Goal: Task Accomplishment & Management: Use online tool/utility

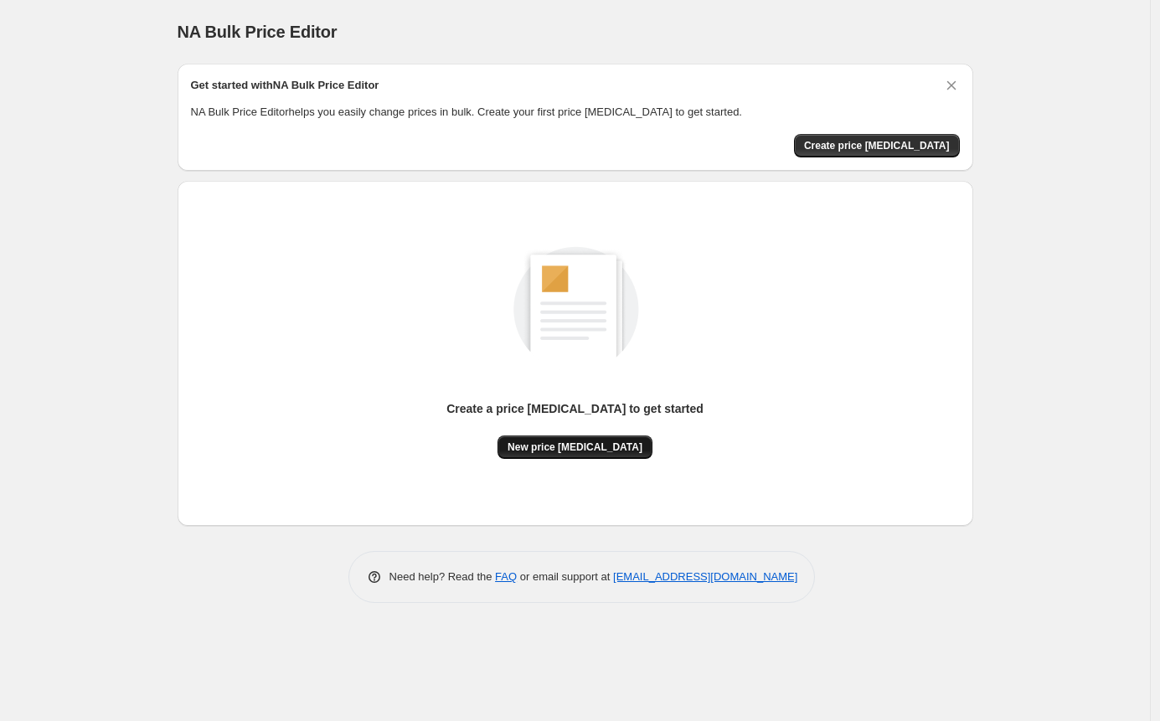
click at [613, 442] on span "New price [MEDICAL_DATA]" at bounding box center [575, 447] width 135 height 13
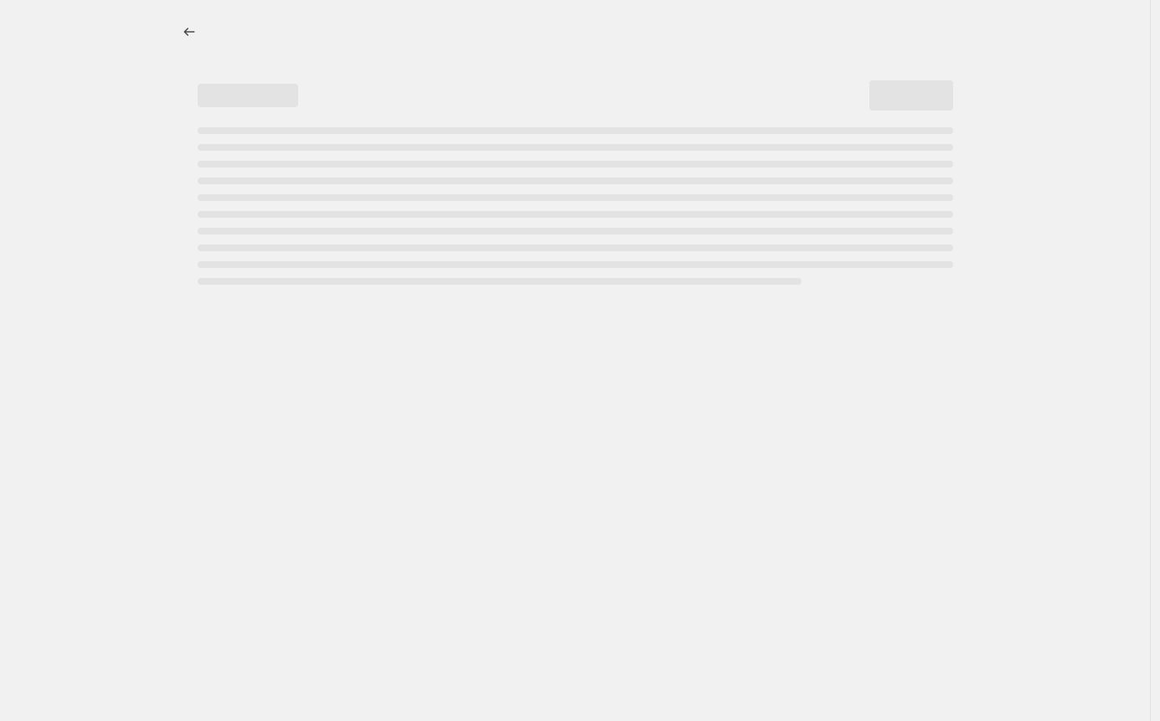
select select "percentage"
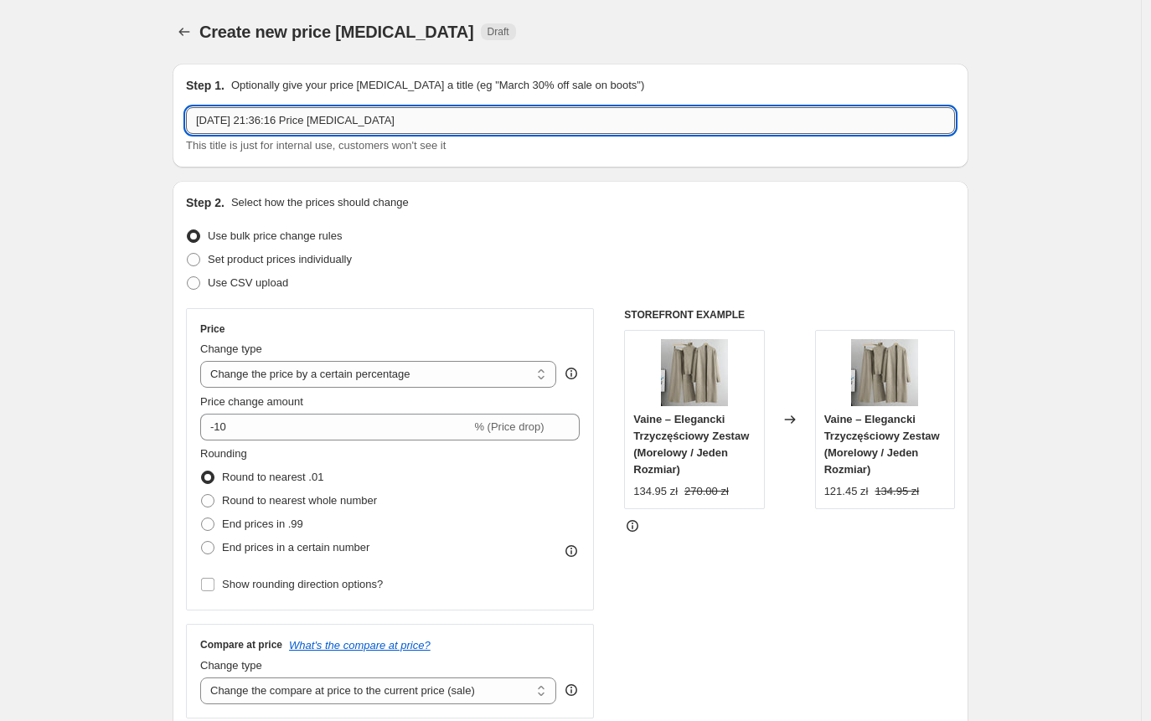
click at [364, 128] on input "[DATE] 21:36:16 Price [MEDICAL_DATA]" at bounding box center [570, 120] width 769 height 27
click at [364, 121] on input "[DATE] 21:36:16 Price [MEDICAL_DATA]" at bounding box center [570, 120] width 769 height 27
click at [363, 121] on input "[DATE] 21:36:16 Price changAUD e job" at bounding box center [570, 120] width 769 height 27
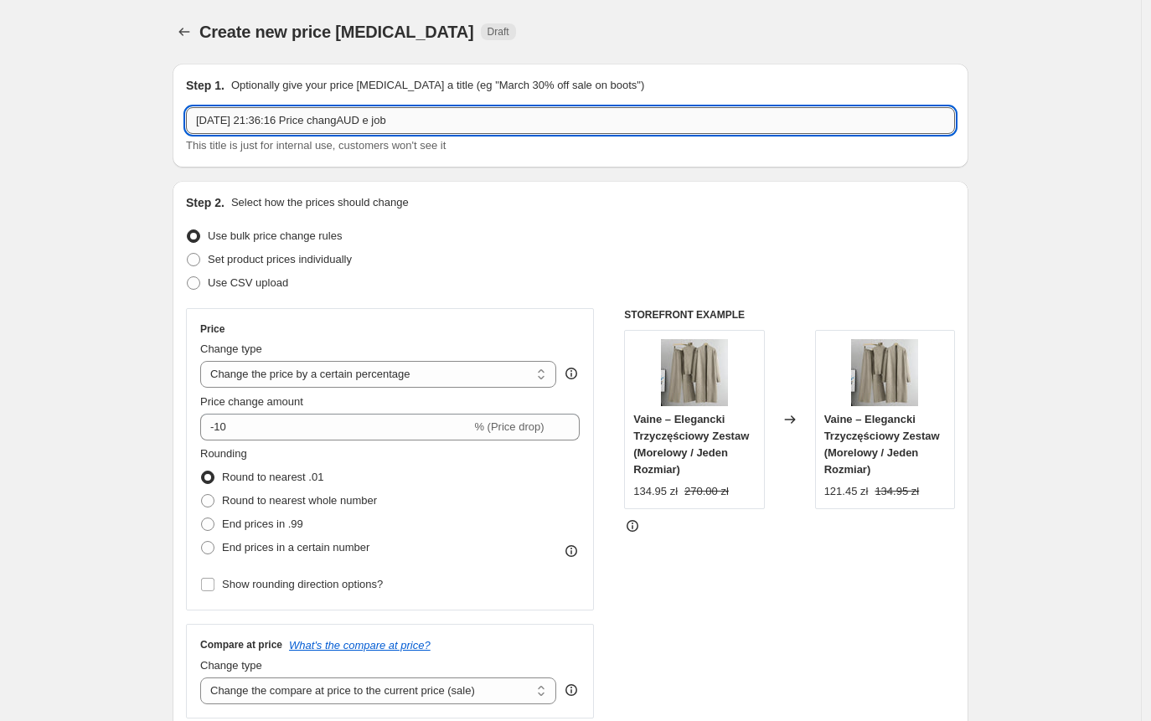
click at [363, 121] on input "[DATE] 21:36:16 Price changAUD e job" at bounding box center [570, 120] width 769 height 27
type input "AUD >> PLN Price"
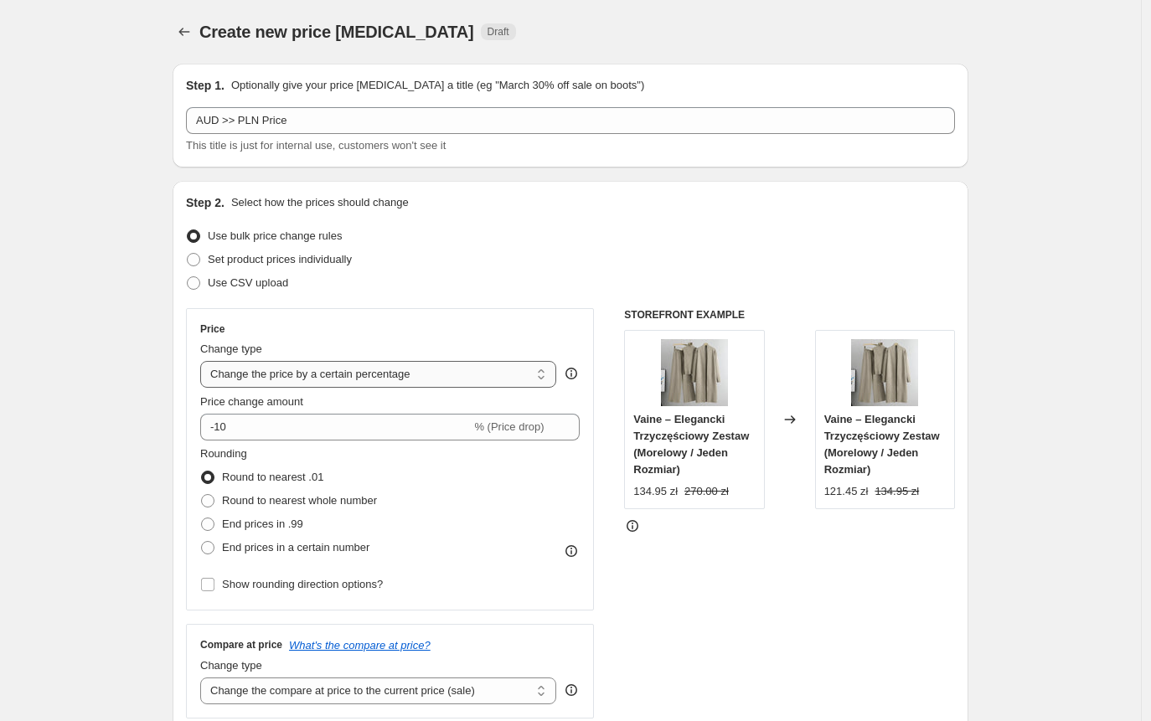
click at [311, 381] on select "Change the price to a certain amount Change the price by a certain amount Chang…" at bounding box center [378, 374] width 356 height 27
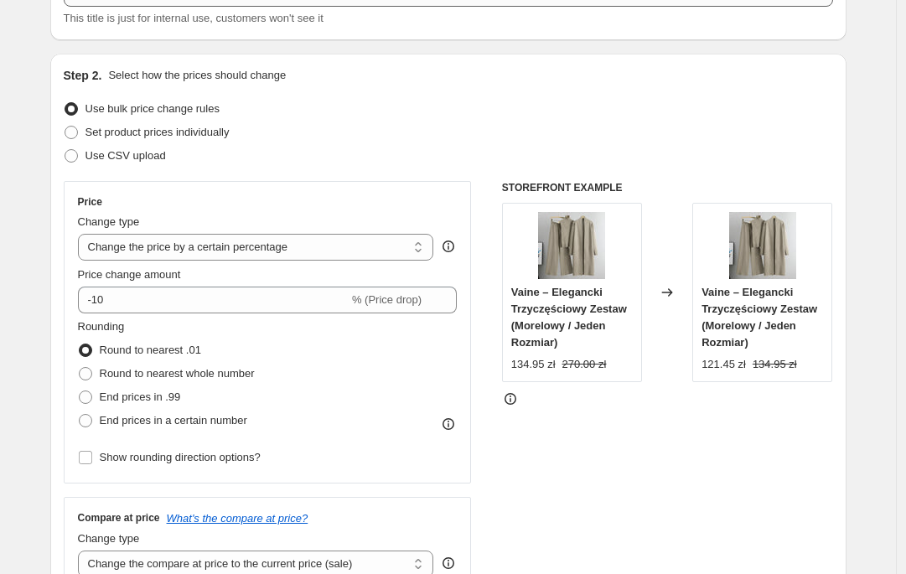
scroll to position [152, 0]
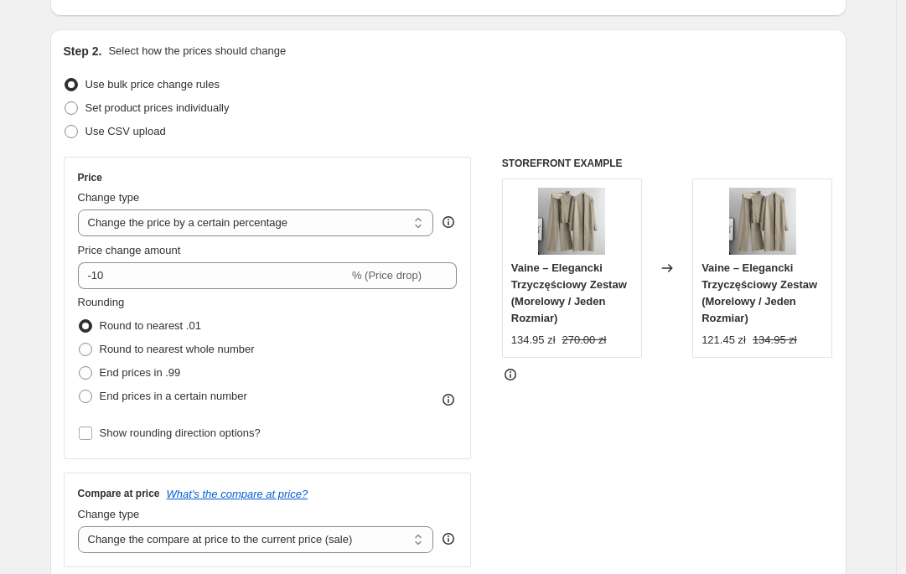
click at [194, 82] on span "Use bulk price change rules" at bounding box center [152, 84] width 134 height 13
click at [65, 79] on input "Use bulk price change rules" at bounding box center [65, 78] width 1 height 1
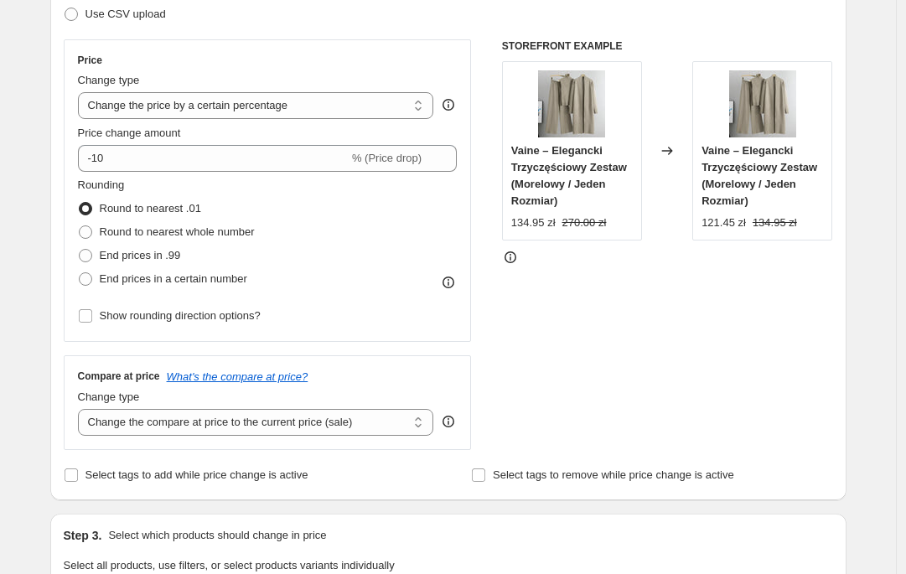
scroll to position [304, 0]
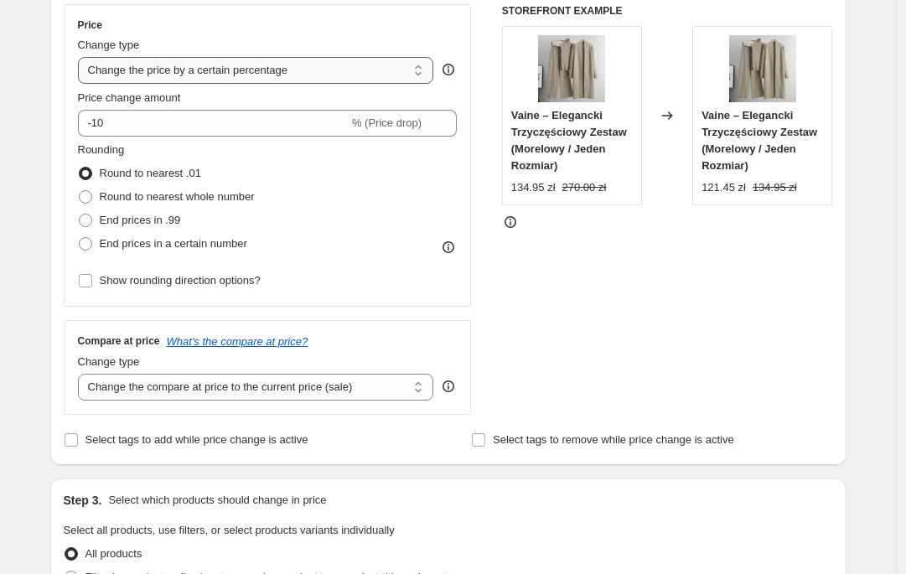
click at [203, 78] on select "Change the price to a certain amount Change the price by a certain amount Chang…" at bounding box center [256, 70] width 356 height 27
click at [80, 57] on select "Change the price to a certain amount Change the price by a certain amount Chang…" at bounding box center [256, 70] width 356 height 27
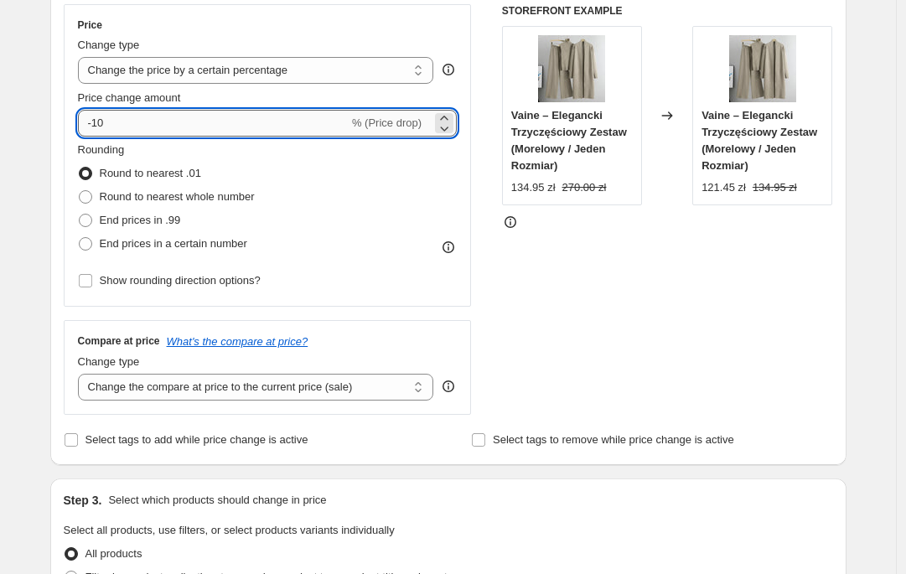
click at [180, 127] on input "-10" at bounding box center [213, 123] width 271 height 27
click at [440, 115] on div at bounding box center [444, 118] width 18 height 10
click at [445, 115] on icon at bounding box center [444, 118] width 17 height 17
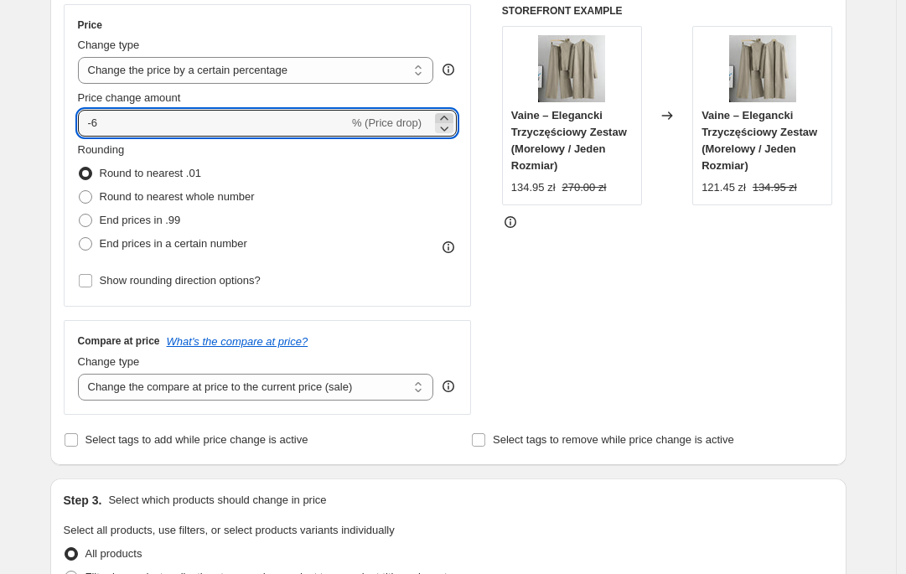
click at [445, 115] on icon at bounding box center [444, 118] width 17 height 17
click at [449, 128] on icon at bounding box center [445, 129] width 8 height 5
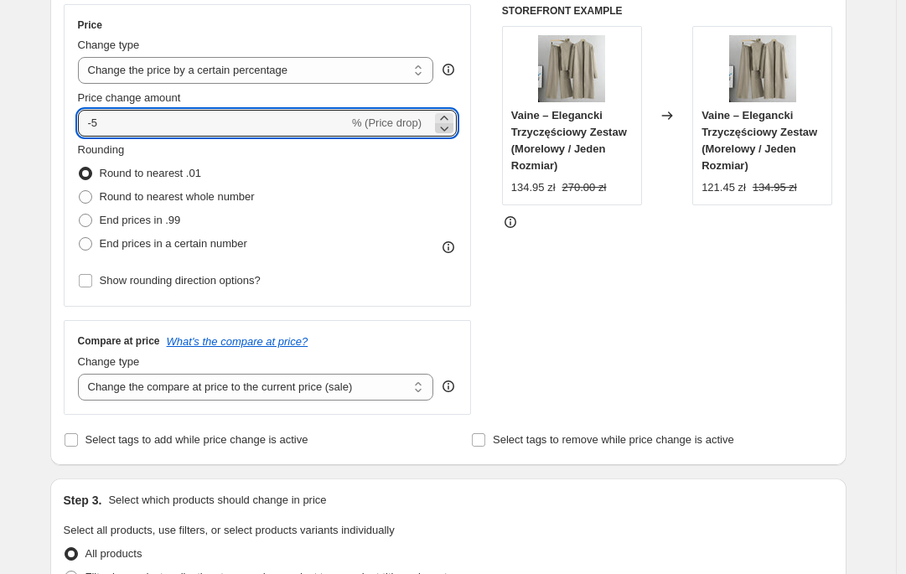
click at [449, 128] on icon at bounding box center [445, 129] width 8 height 5
type input "-6"
drag, startPoint x: 272, startPoint y: 129, endPoint x: 34, endPoint y: 129, distance: 238.8
click at [34, 129] on div "Create new price change job. This page is ready Create new price change job Dra…" at bounding box center [448, 547] width 836 height 1702
click at [144, 244] on span "End prices in a certain number" at bounding box center [173, 243] width 147 height 13
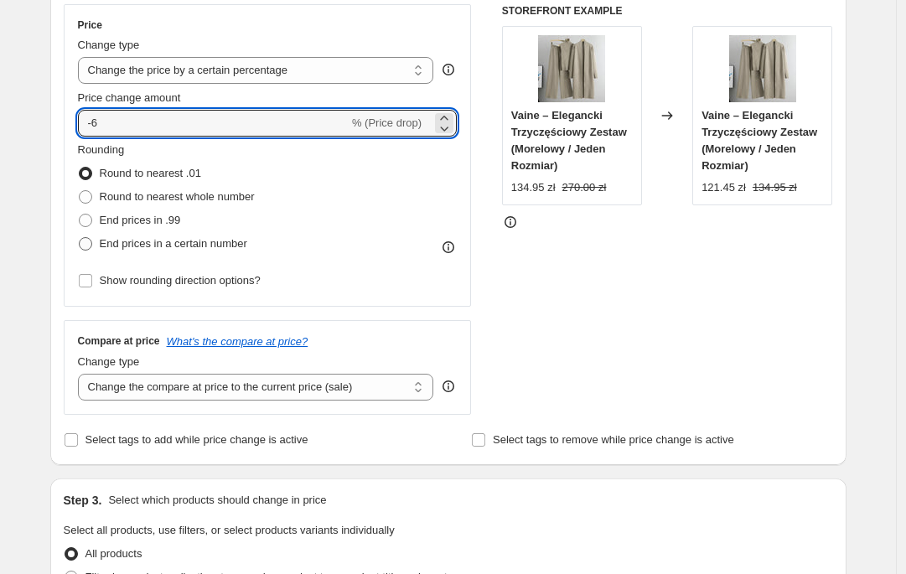
click at [80, 238] on input "End prices in a certain number" at bounding box center [79, 237] width 1 height 1
radio input "true"
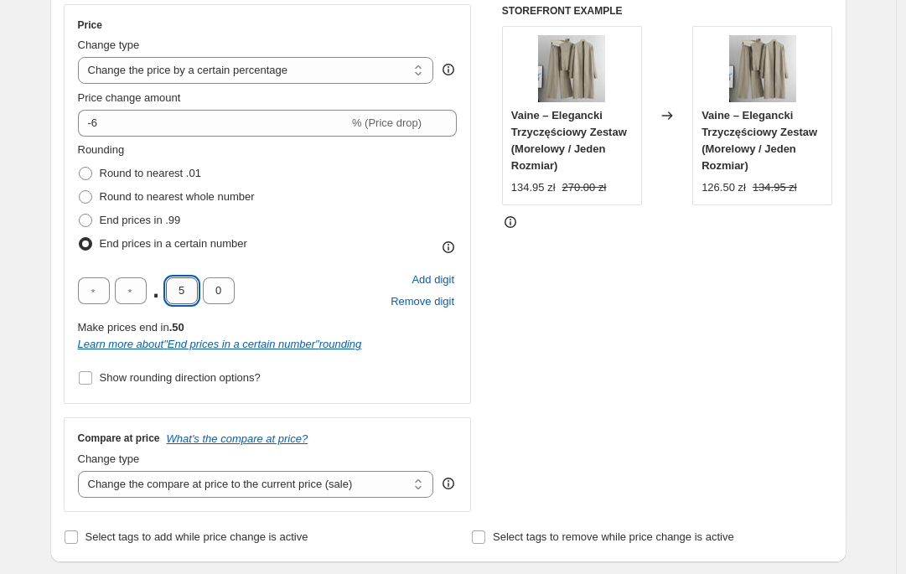
drag, startPoint x: 189, startPoint y: 292, endPoint x: 172, endPoint y: 293, distance: 16.8
click at [172, 293] on input "5" at bounding box center [182, 290] width 32 height 27
type input "9"
drag, startPoint x: 222, startPoint y: 296, endPoint x: 209, endPoint y: 295, distance: 13.4
click at [209, 295] on input "0" at bounding box center [219, 290] width 32 height 27
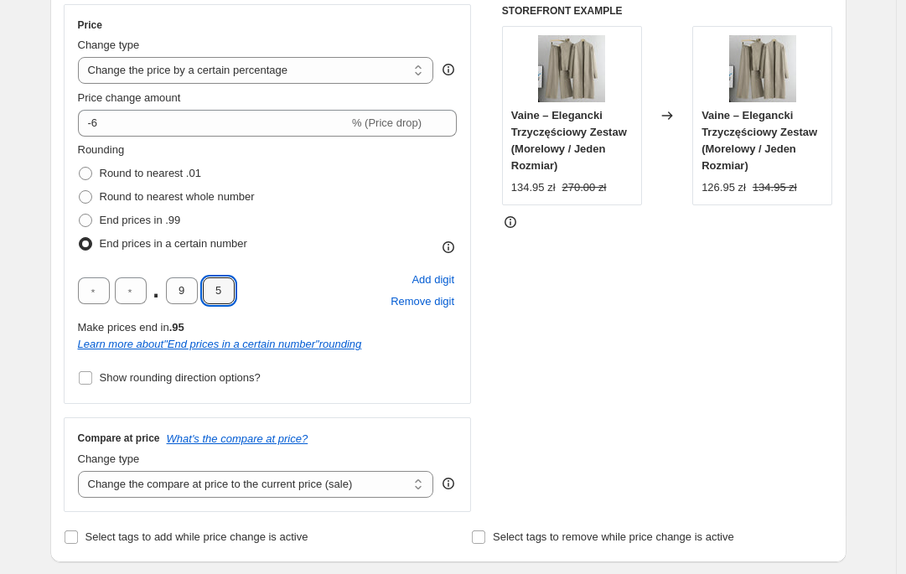
type input "5"
click at [62, 332] on div "Step 2. Select how the prices should change Use bulk price change rules Set pro…" at bounding box center [448, 219] width 796 height 685
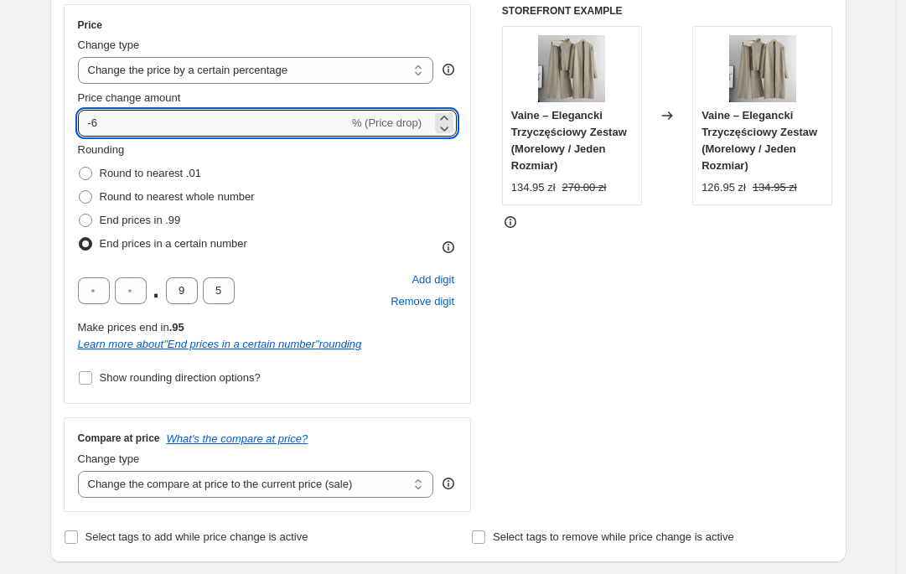
drag, startPoint x: 287, startPoint y: 125, endPoint x: 37, endPoint y: 126, distance: 249.7
type input "136"
click at [49, 149] on div "Step 1. Optionally give your price change job a title (eg "March 30% off sale o…" at bounding box center [441, 569] width 809 height 1646
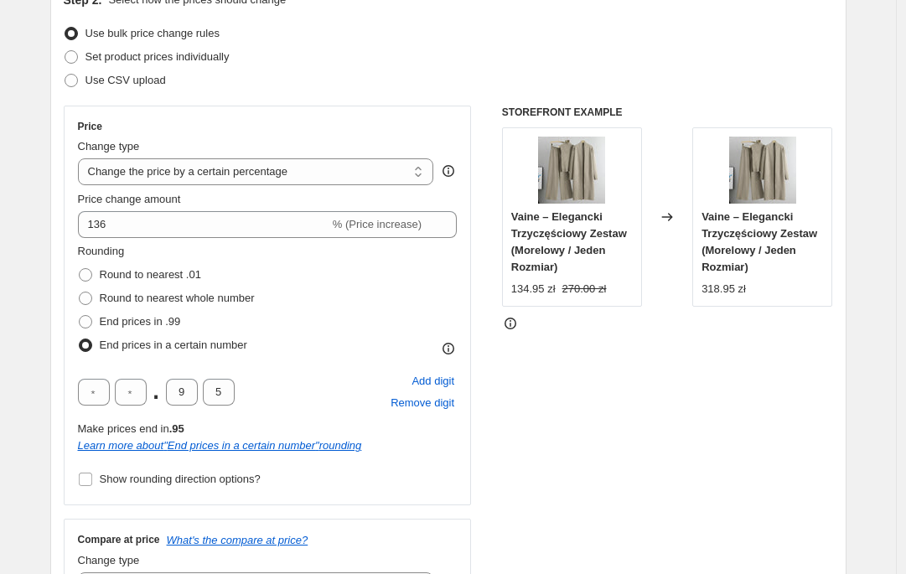
scroll to position [609, 0]
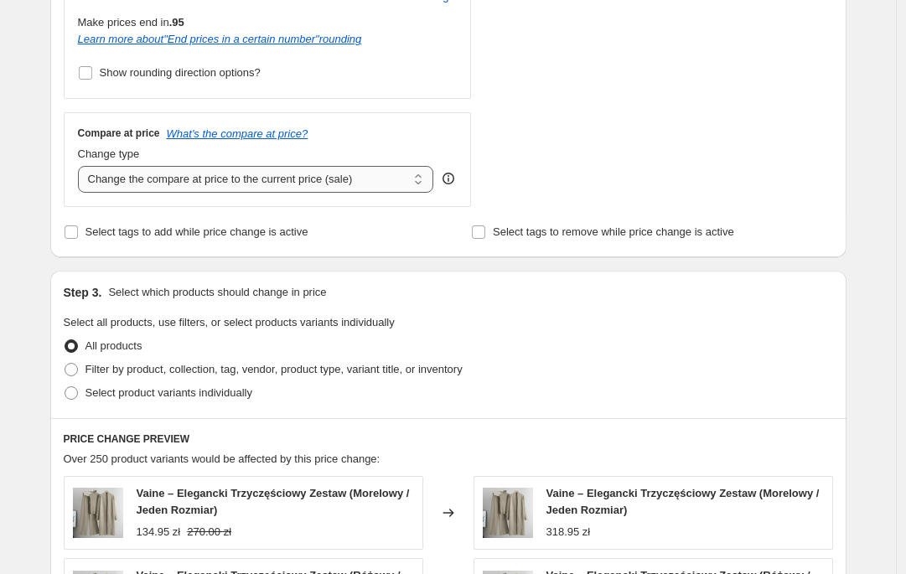
click at [268, 186] on select "Change the compare at price to the current price (sale) Change the compare at p…" at bounding box center [256, 179] width 356 height 27
click at [268, 191] on select "Change the compare at price to the current price (sale) Change the compare at p…" at bounding box center [256, 179] width 356 height 27
click at [80, 166] on select "Change the compare at price to the current price (sale) Change the compare at p…" at bounding box center [256, 179] width 356 height 27
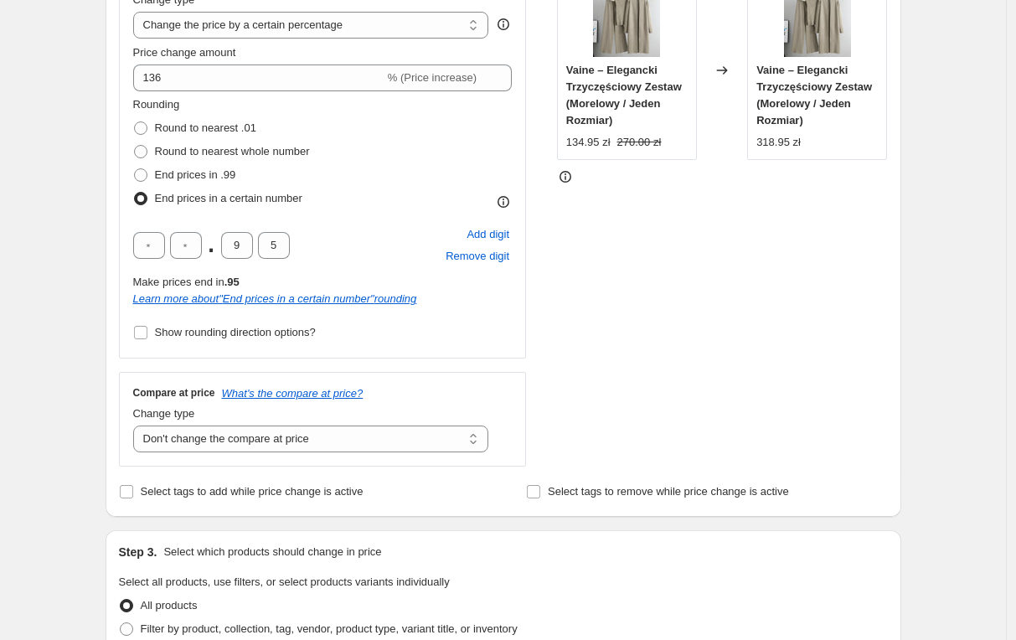
scroll to position [389, 0]
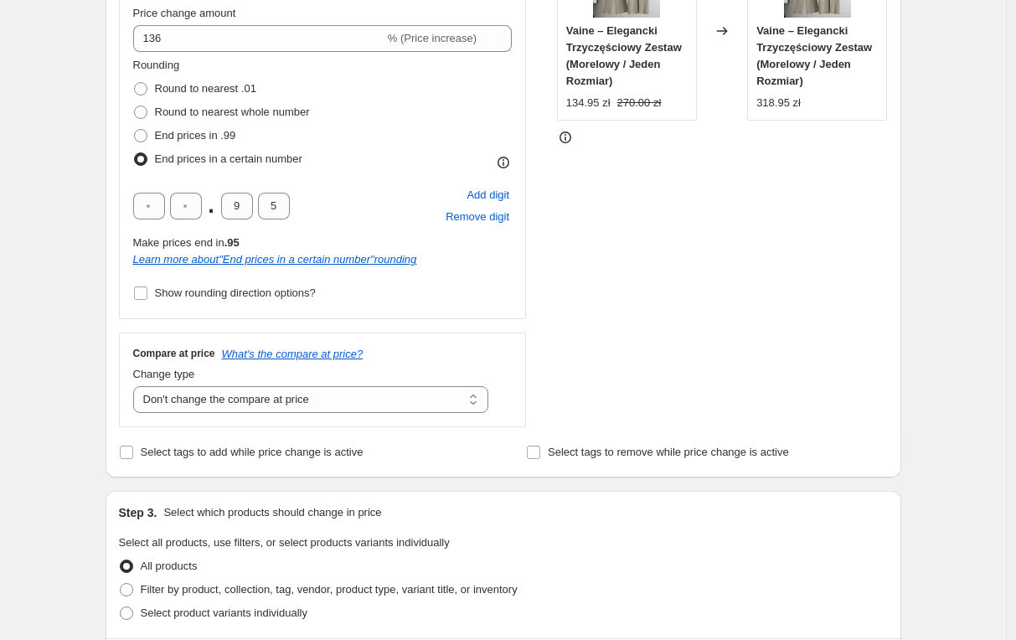
click at [271, 417] on div "Compare at price What's the compare at price? Change type Change the compare at…" at bounding box center [323, 380] width 408 height 94
click at [272, 411] on select "Change the compare at price to the current price (sale) Change the compare at p…" at bounding box center [311, 399] width 356 height 27
click at [137, 386] on select "Change the compare at price to the current price (sale) Change the compare at p…" at bounding box center [311, 399] width 356 height 27
click at [323, 408] on select "Change the compare at price to the current price (sale) Change the compare at p…" at bounding box center [311, 399] width 356 height 27
click at [137, 386] on select "Change the compare at price to the current price (sale) Change the compare at p…" at bounding box center [311, 399] width 356 height 27
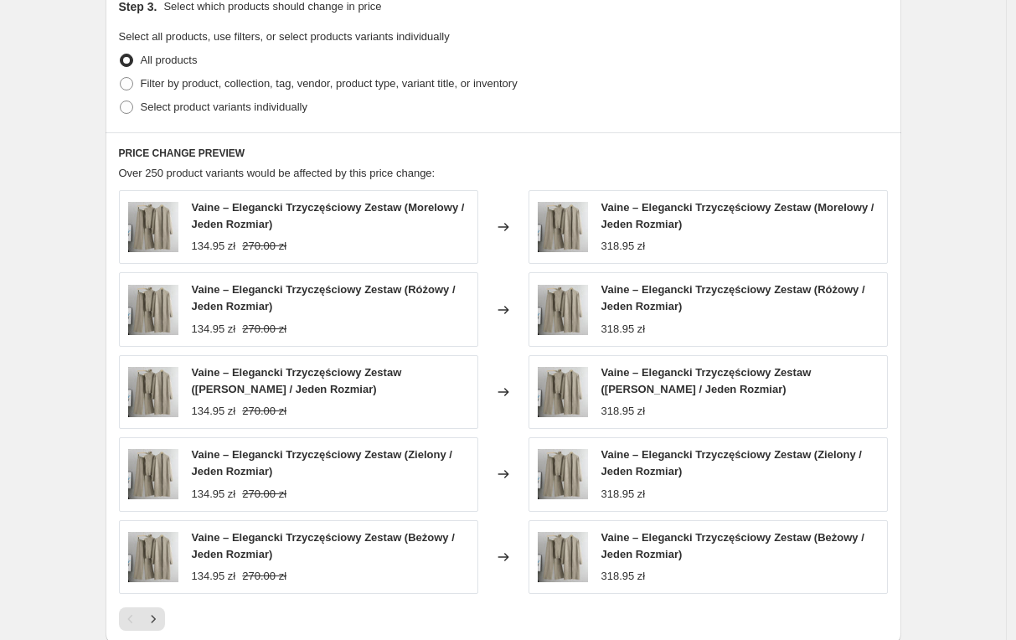
scroll to position [657, 0]
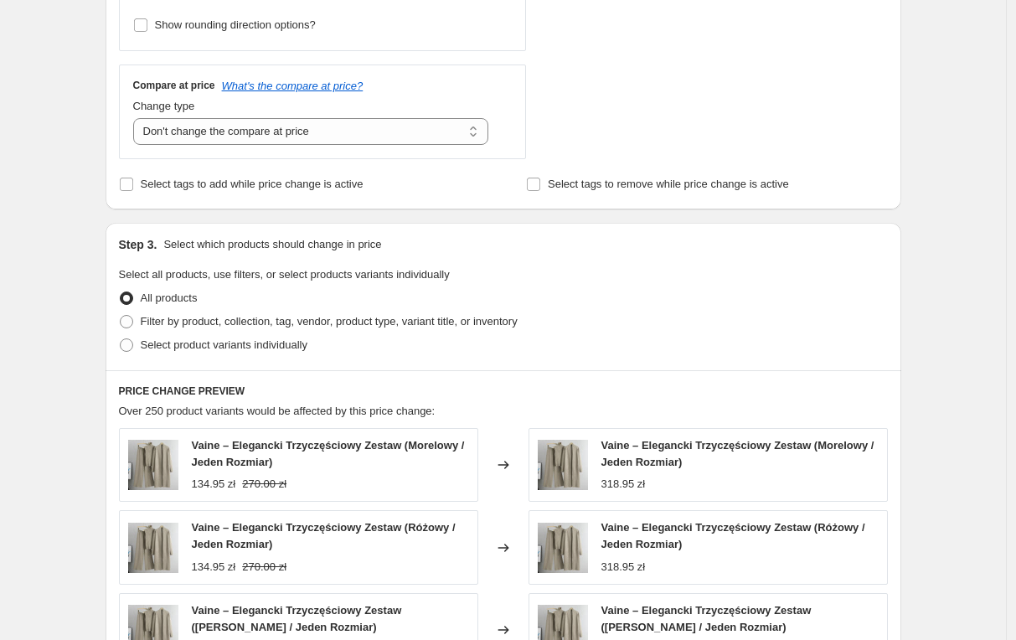
click at [194, 301] on span "All products" at bounding box center [169, 298] width 57 height 13
click at [121, 292] on input "All products" at bounding box center [120, 292] width 1 height 1
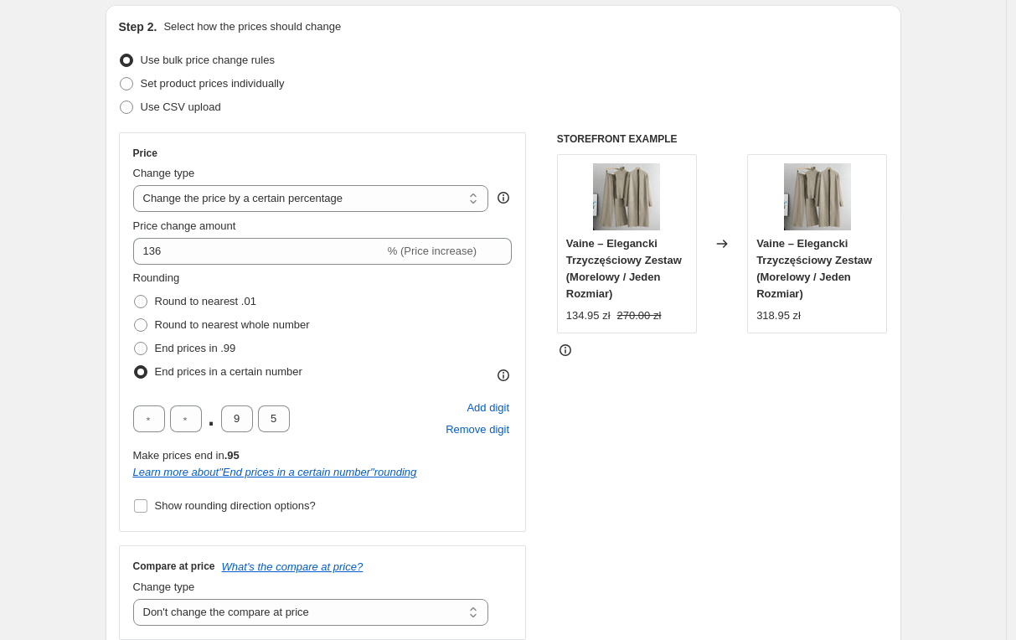
scroll to position [168, 0]
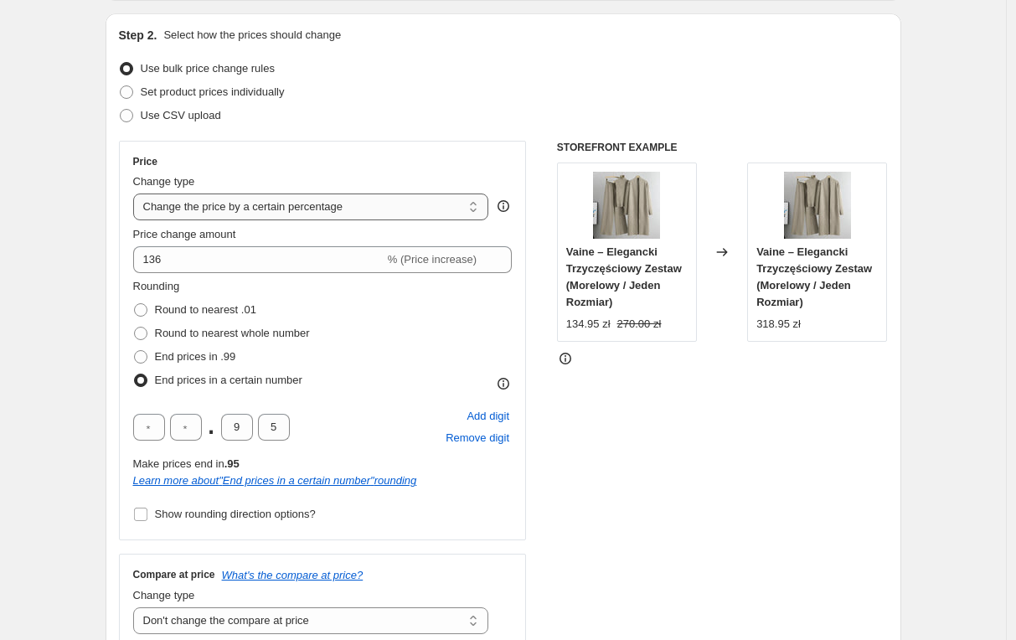
click at [297, 212] on select "Change the price to a certain amount Change the price by a certain amount Chang…" at bounding box center [311, 207] width 356 height 27
click at [297, 211] on select "Change the price to a certain amount Change the price by a certain amount Chang…" at bounding box center [311, 207] width 356 height 27
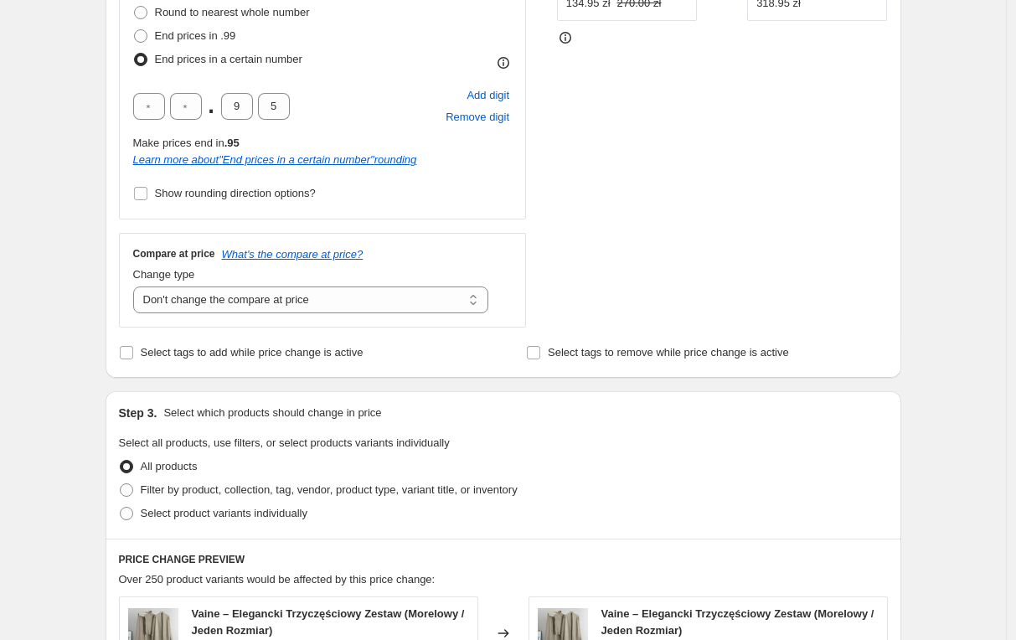
scroll to position [503, 0]
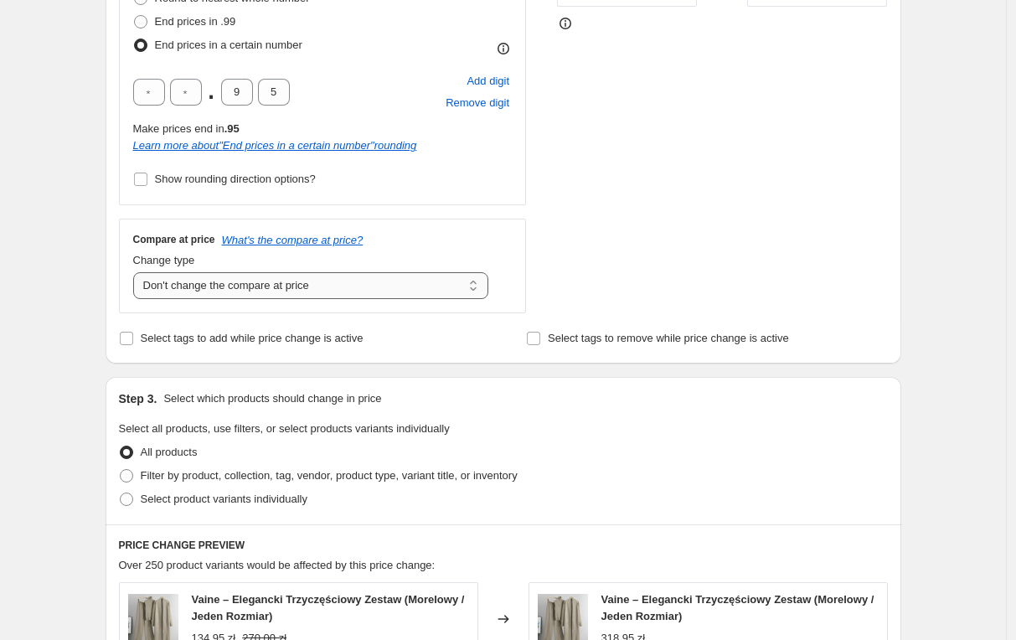
click at [283, 288] on select "Change the compare at price to the current price (sale) Change the compare at p…" at bounding box center [311, 285] width 356 height 27
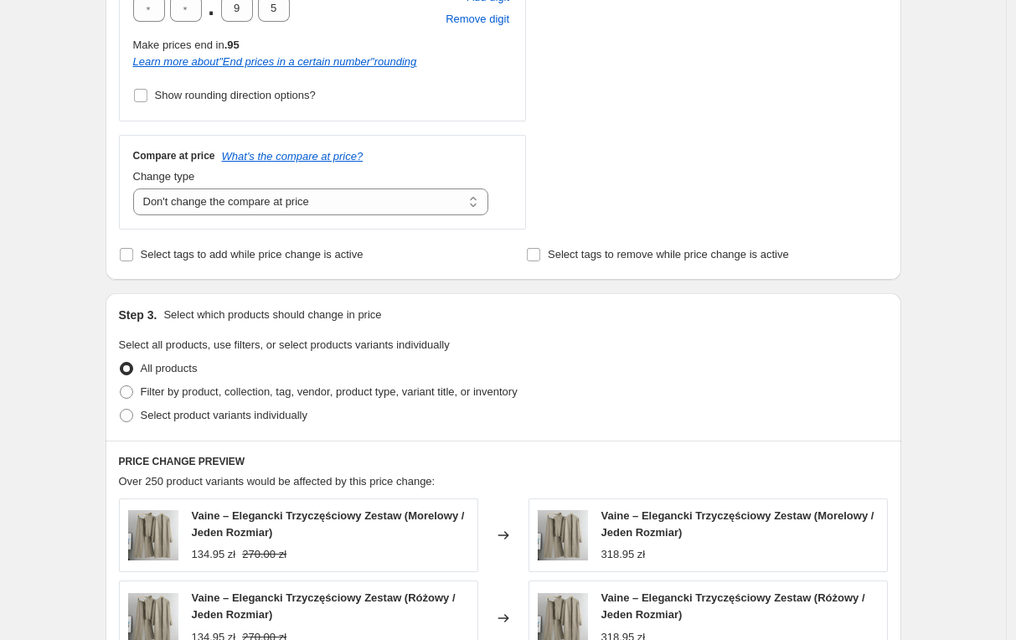
click at [306, 220] on div "Compare at price What's the compare at price? Change type Change the compare at…" at bounding box center [323, 182] width 408 height 94
click at [303, 198] on select "Change the compare at price to the current price (sale) Change the compare at p…" at bounding box center [311, 202] width 356 height 27
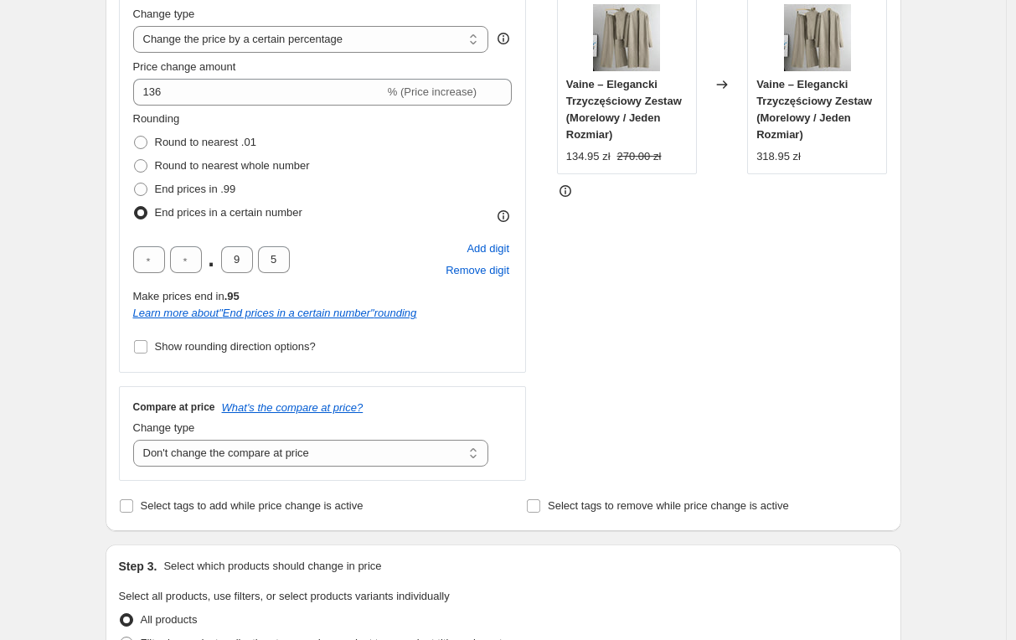
scroll to position [419, 0]
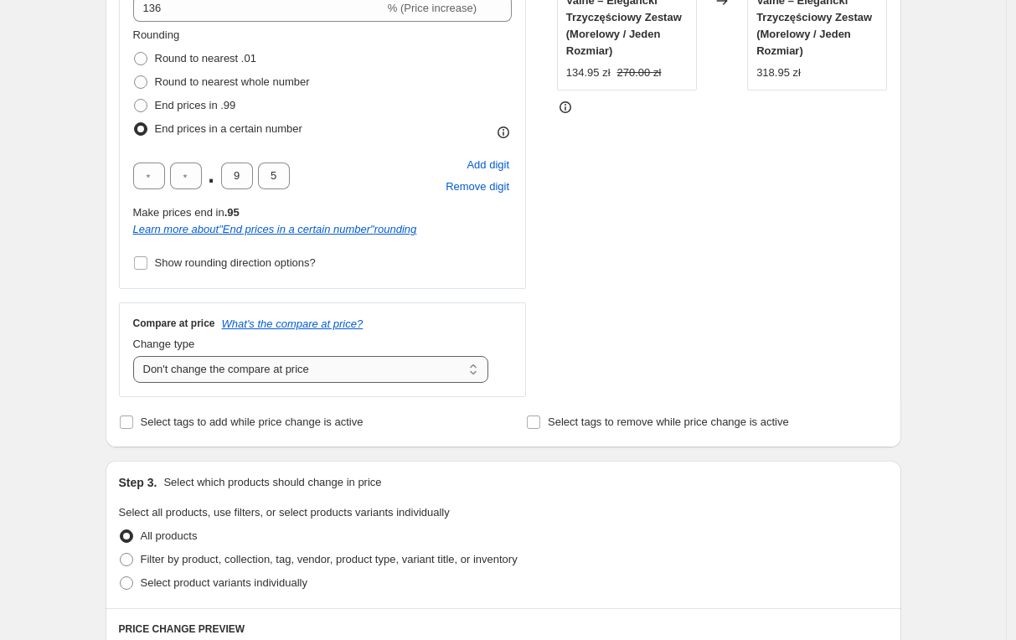
click at [370, 363] on select "Change the compare at price to the current price (sale) Change the compare at p…" at bounding box center [311, 369] width 356 height 27
click at [137, 356] on select "Change the compare at price to the current price (sale) Change the compare at p…" at bounding box center [311, 369] width 356 height 27
click at [574, 317] on div "STOREFRONT EXAMPLE Vaine – Elegancki Trzyczęściowy Zestaw (Morelowy / Jeden Roz…" at bounding box center [722, 143] width 331 height 508
click at [400, 376] on select "Change the compare at price to the current price (sale) Change the compare at p…" at bounding box center [311, 369] width 356 height 27
select select "no_change"
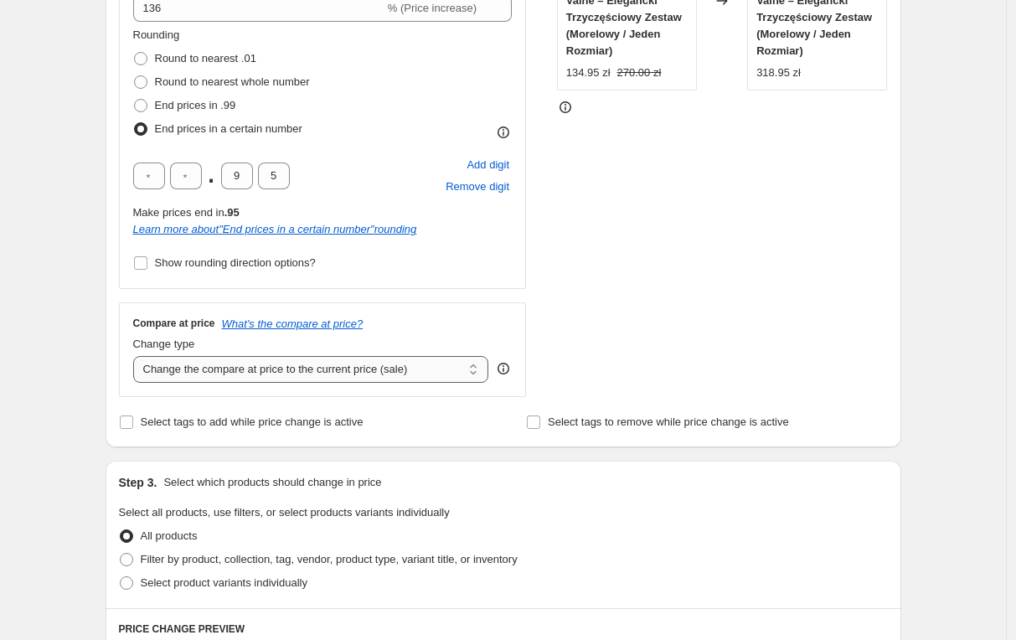
click at [137, 356] on select "Change the compare at price to the current price (sale) Change the compare at p…" at bounding box center [311, 369] width 356 height 27
click at [615, 302] on div "STOREFRONT EXAMPLE Vaine – Elegancki Trzyczęściowy Zestaw (Morelowy / Jeden Roz…" at bounding box center [722, 143] width 331 height 508
click at [643, 75] on strike "270.00 zł" at bounding box center [640, 73] width 44 height 17
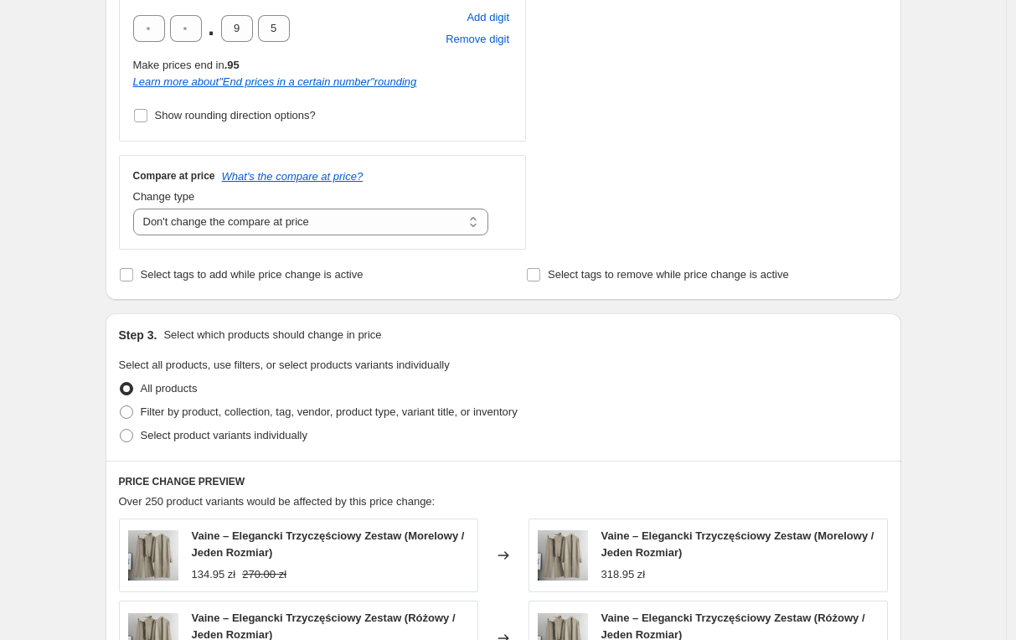
scroll to position [587, 0]
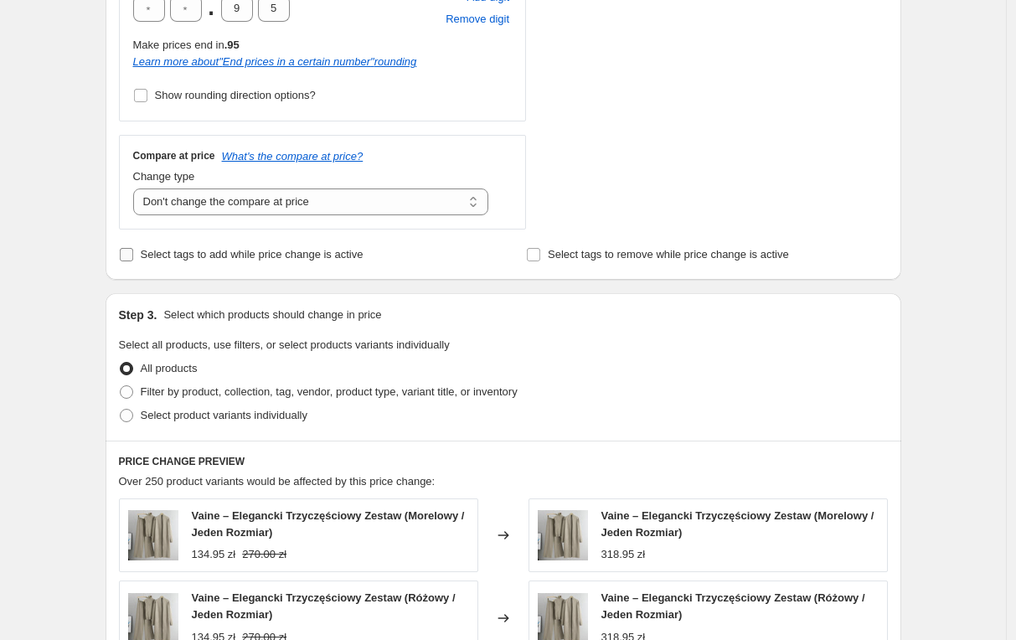
click at [337, 257] on span "Select tags to add while price change is active" at bounding box center [252, 254] width 223 height 13
click at [133, 257] on input "Select tags to add while price change is active" at bounding box center [126, 254] width 13 height 13
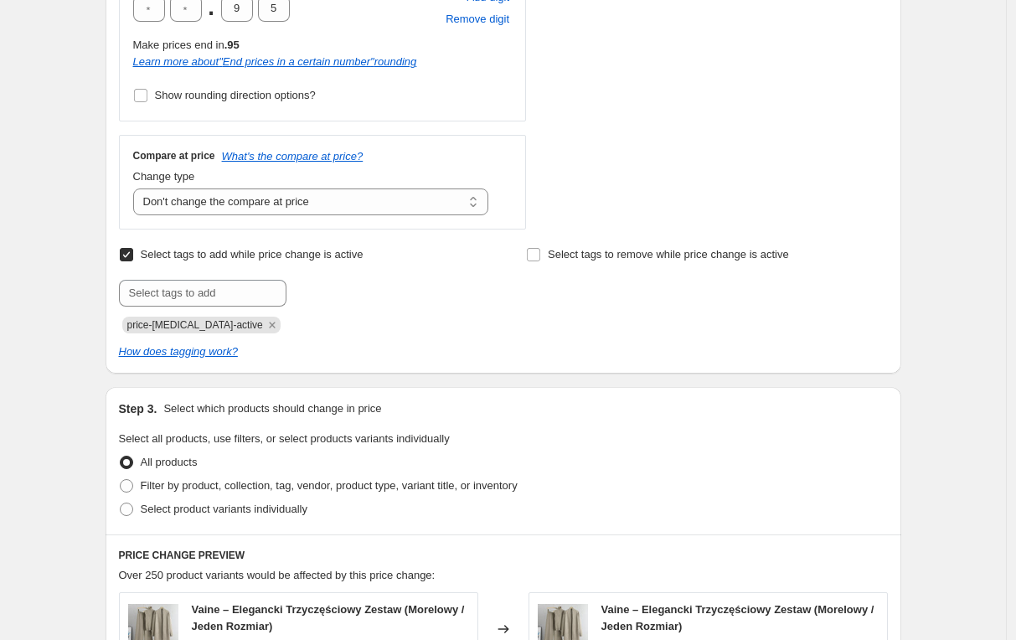
click at [337, 257] on span "Select tags to add while price change is active" at bounding box center [252, 254] width 223 height 13
click at [133, 257] on input "Select tags to add while price change is active" at bounding box center [126, 254] width 13 height 13
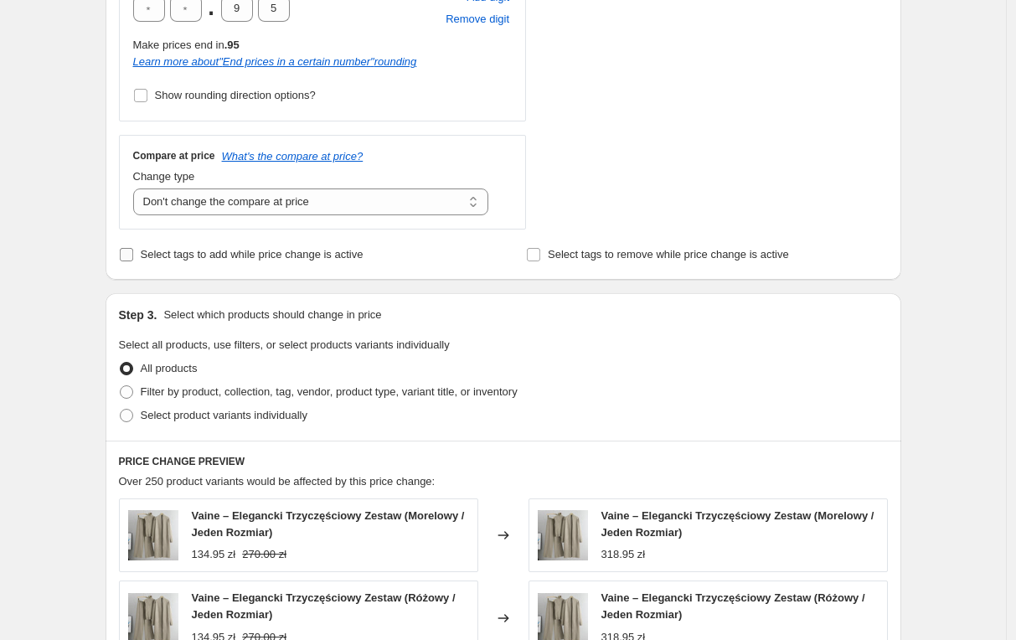
click at [337, 257] on span "Select tags to add while price change is active" at bounding box center [252, 254] width 223 height 13
click at [133, 257] on input "Select tags to add while price change is active" at bounding box center [126, 254] width 13 height 13
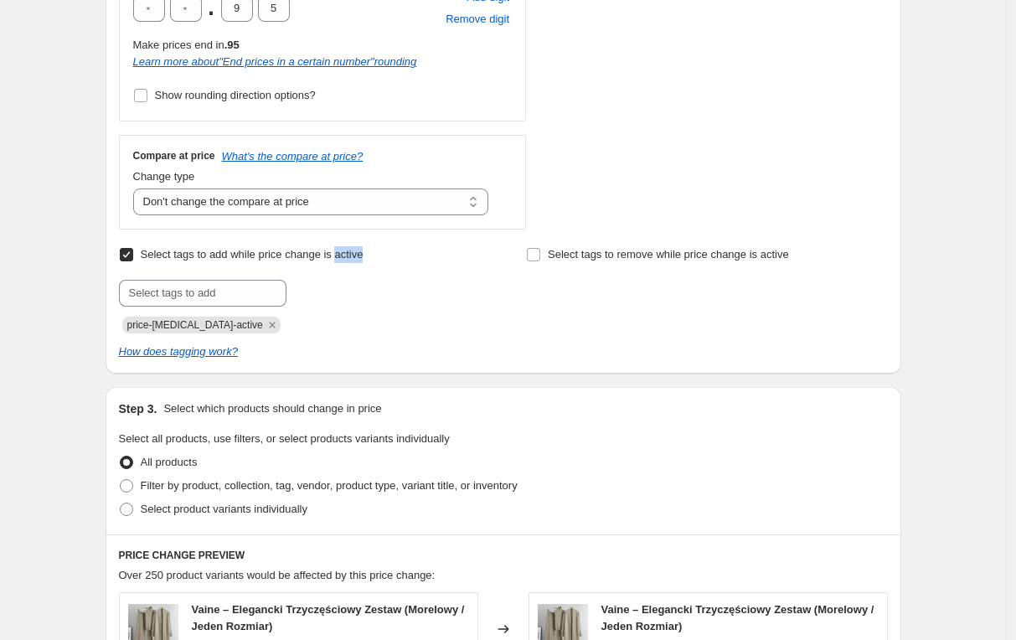
click at [337, 257] on span "Select tags to add while price change is active" at bounding box center [252, 254] width 223 height 13
click at [133, 257] on input "Select tags to add while price change is active" at bounding box center [126, 254] width 13 height 13
checkbox input "false"
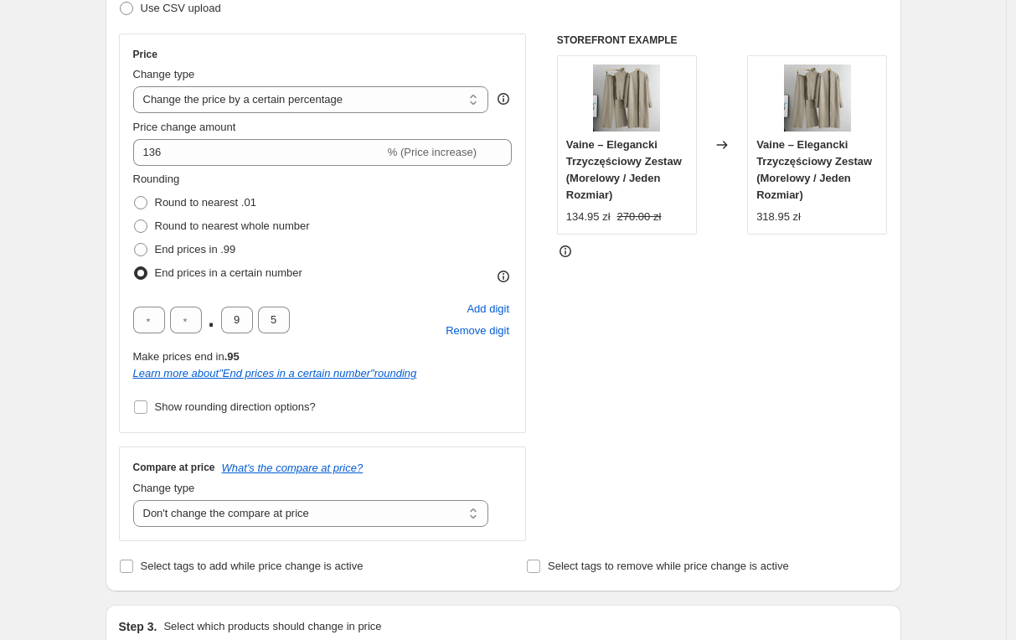
scroll to position [251, 0]
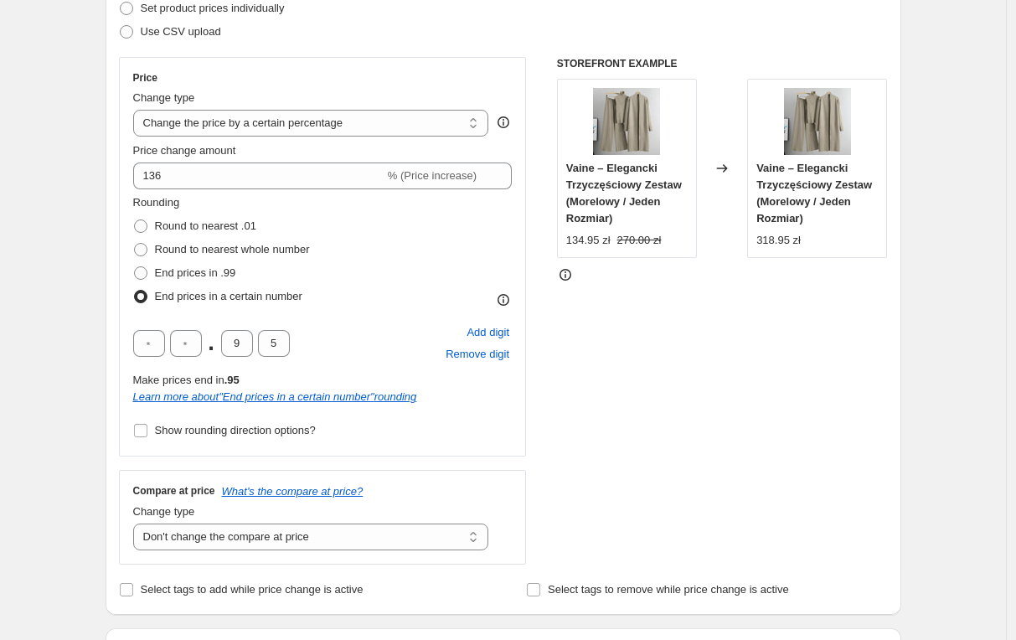
click at [571, 273] on icon at bounding box center [565, 274] width 17 height 17
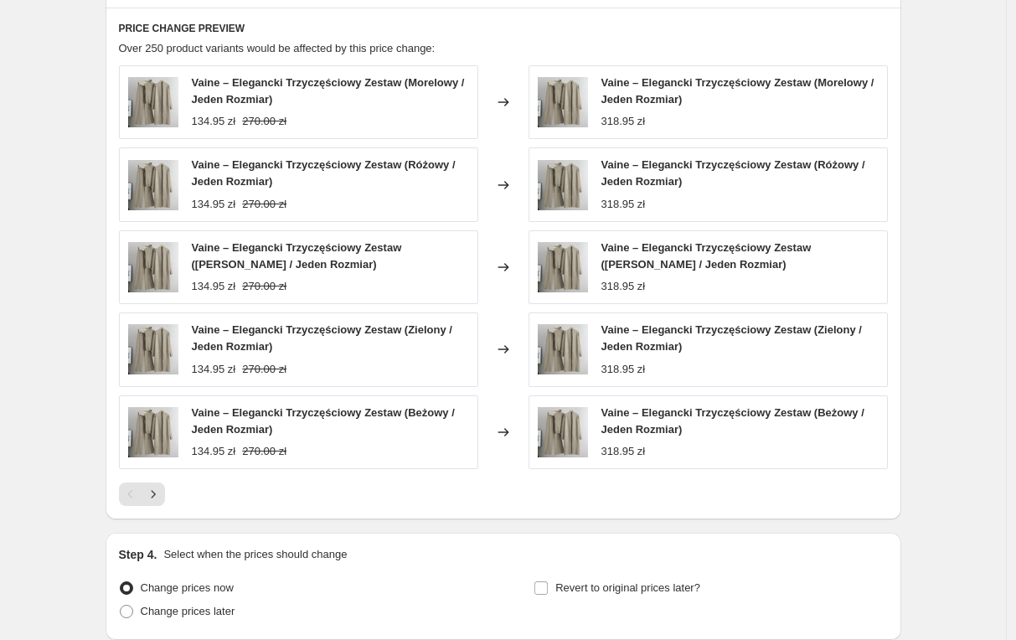
scroll to position [992, 0]
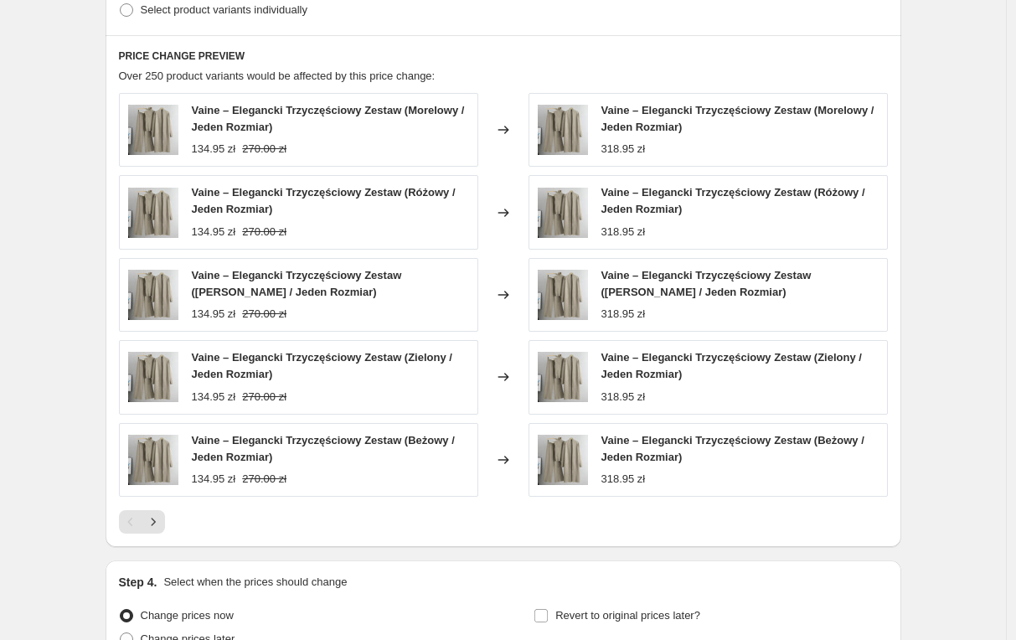
click at [398, 65] on div "PRICE CHANGE PREVIEW Over 250 product variants would be affected by this price …" at bounding box center [504, 291] width 796 height 512
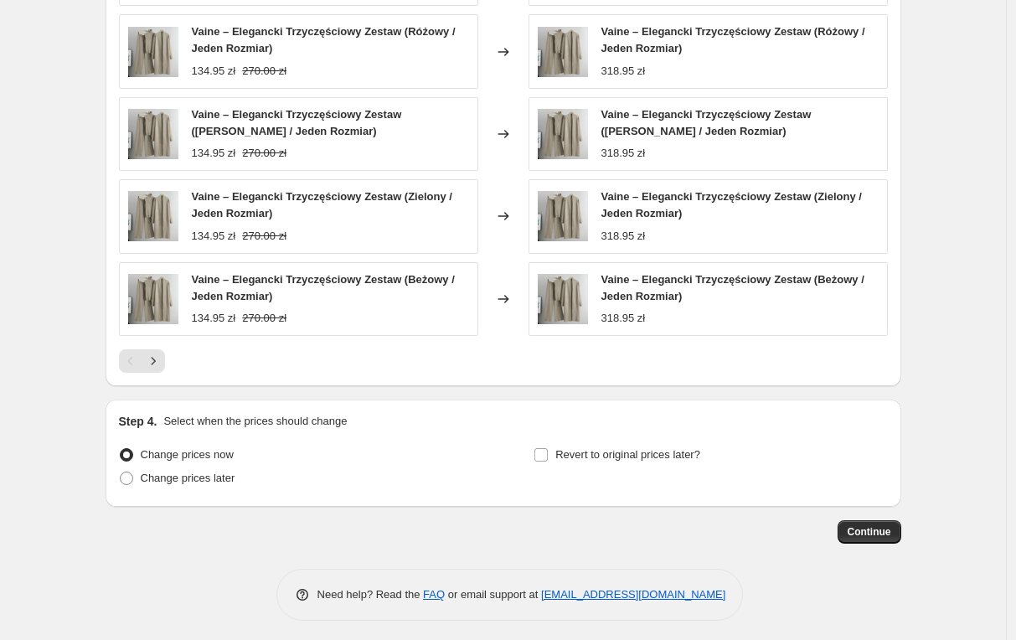
scroll to position [1160, 0]
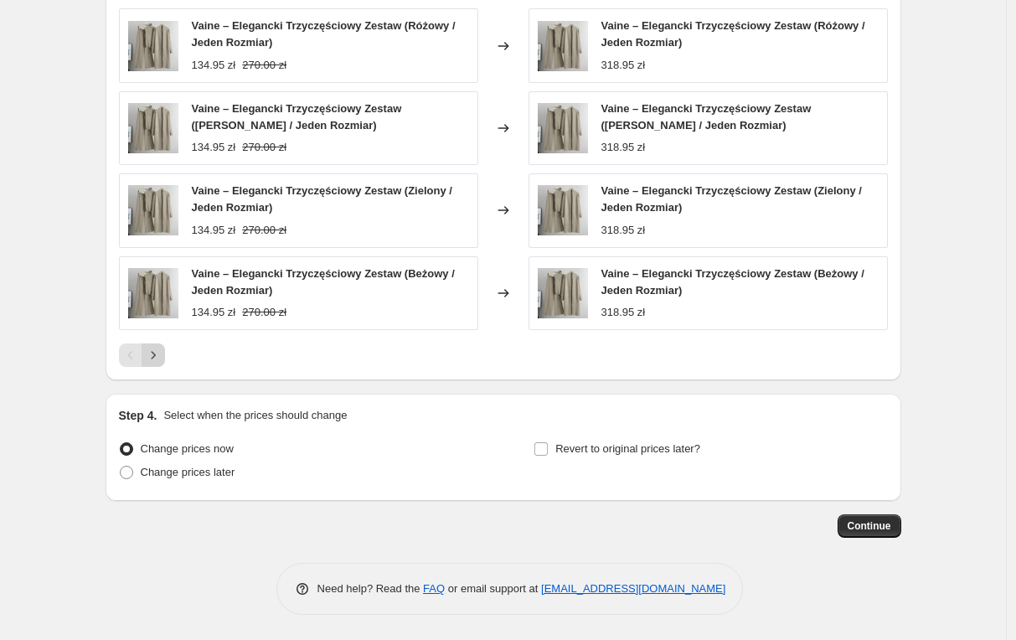
click at [157, 359] on icon "Next" at bounding box center [153, 355] width 17 height 17
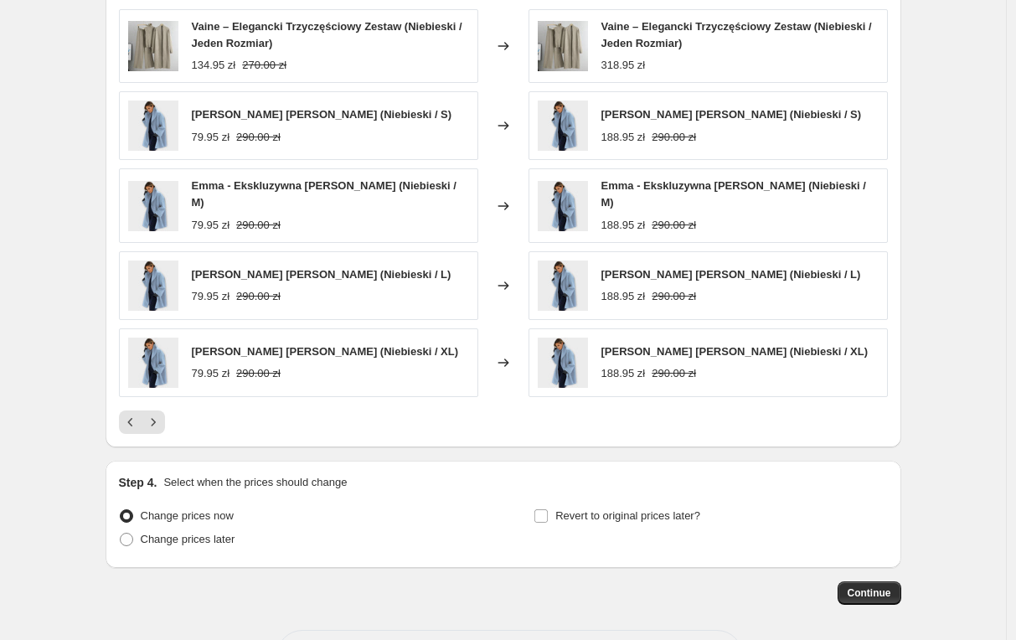
scroll to position [992, 0]
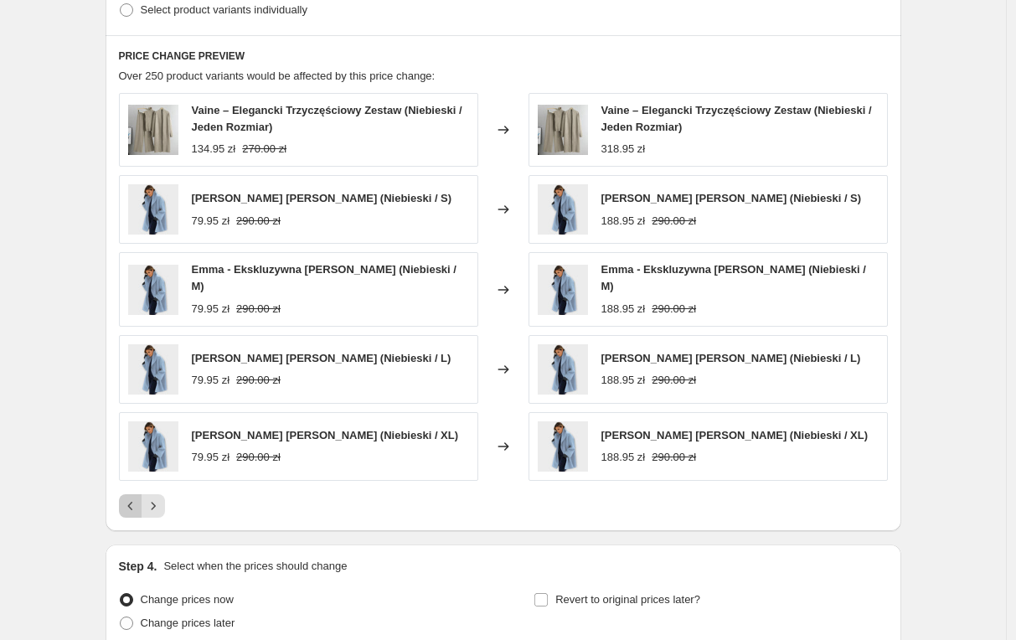
click at [131, 514] on icon "Previous" at bounding box center [130, 506] width 17 height 17
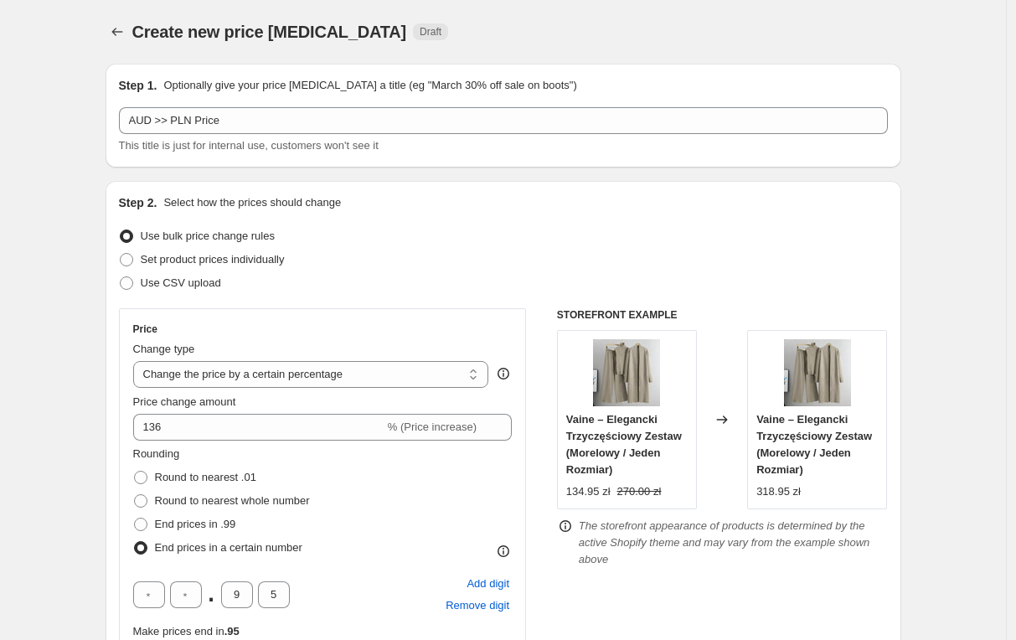
scroll to position [84, 0]
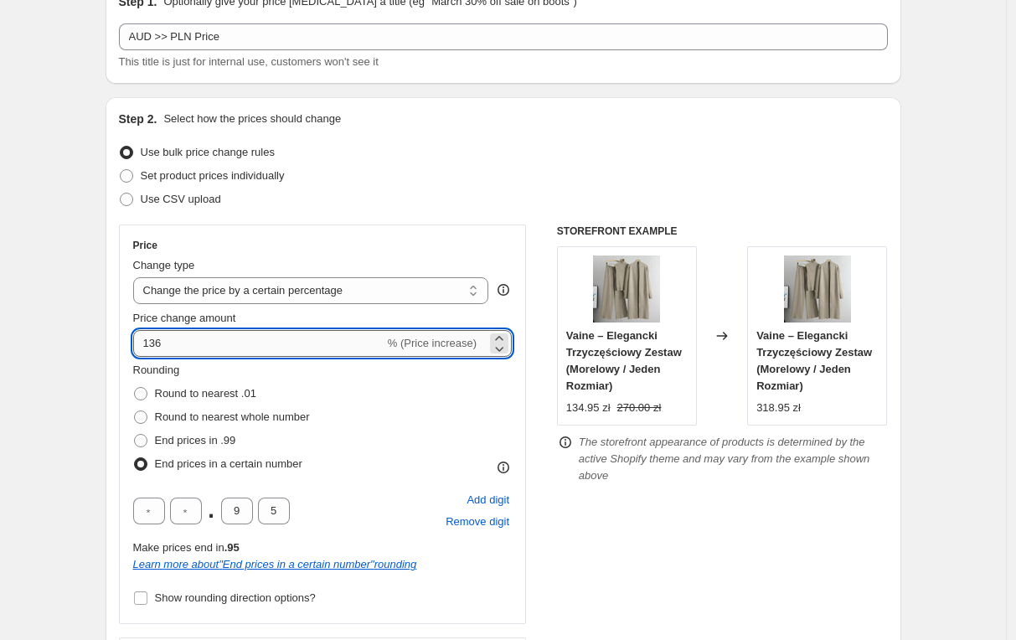
click at [191, 346] on input "136" at bounding box center [258, 343] width 251 height 27
click at [191, 345] on input "10" at bounding box center [258, 343] width 251 height 27
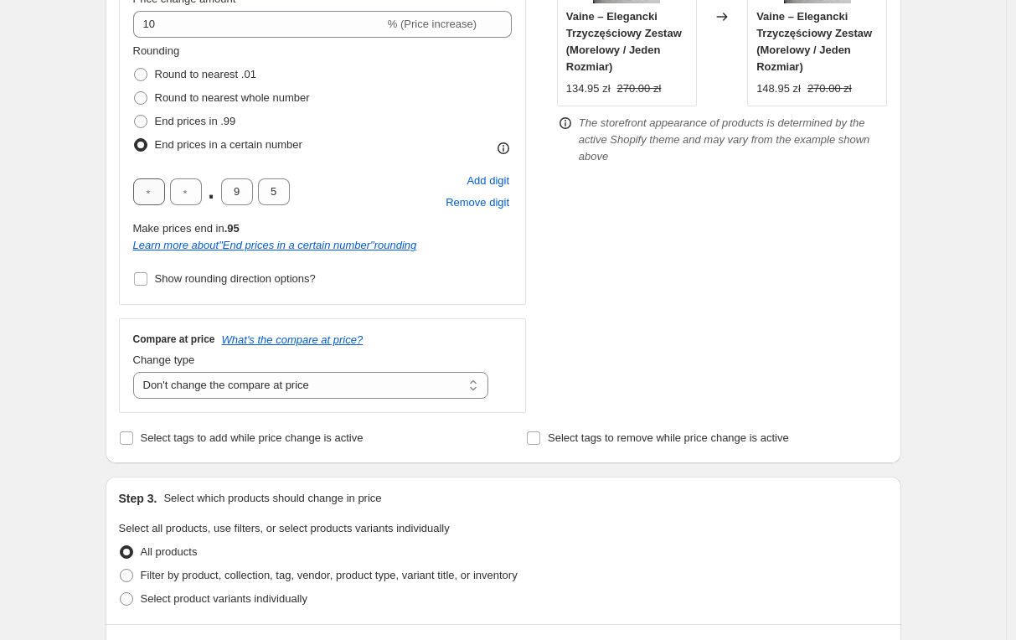
scroll to position [251, 0]
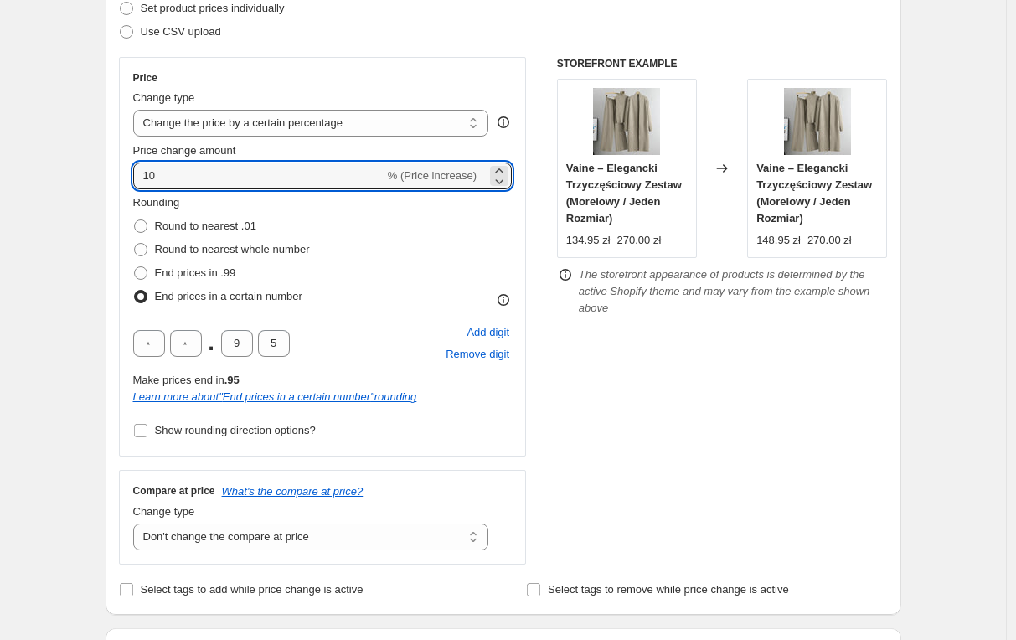
drag, startPoint x: 180, startPoint y: 178, endPoint x: 116, endPoint y: 171, distance: 64.9
click at [116, 171] on div "Step 2. Select how the prices should change Use bulk price change rules Set pro…" at bounding box center [504, 272] width 796 height 685
type input "136"
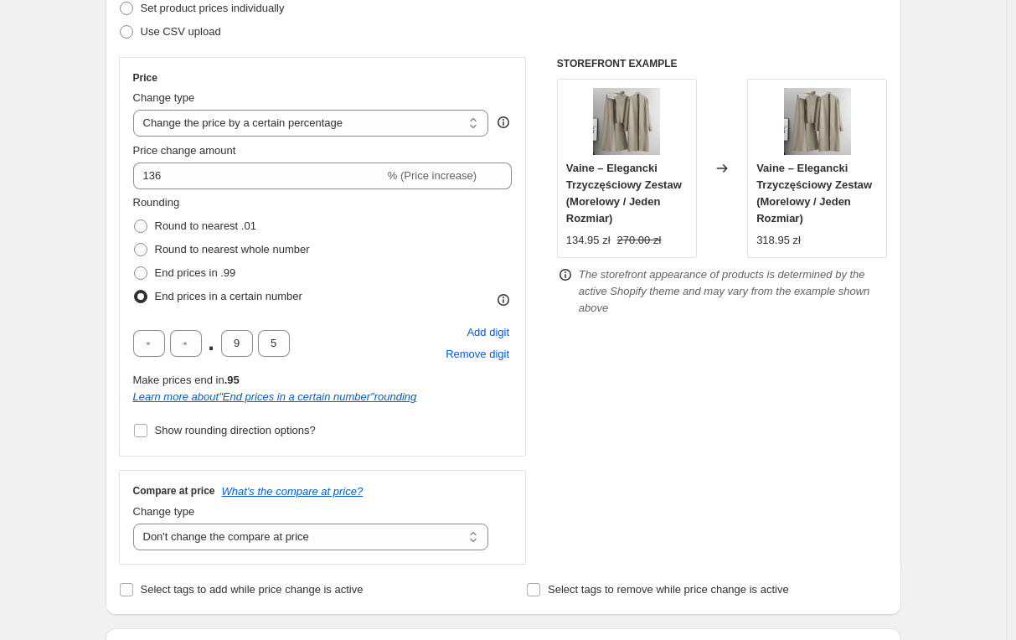
click at [96, 189] on div "Step 1. Optionally give your price change job a title (eg "March 30% off sale o…" at bounding box center [496, 622] width 809 height 1646
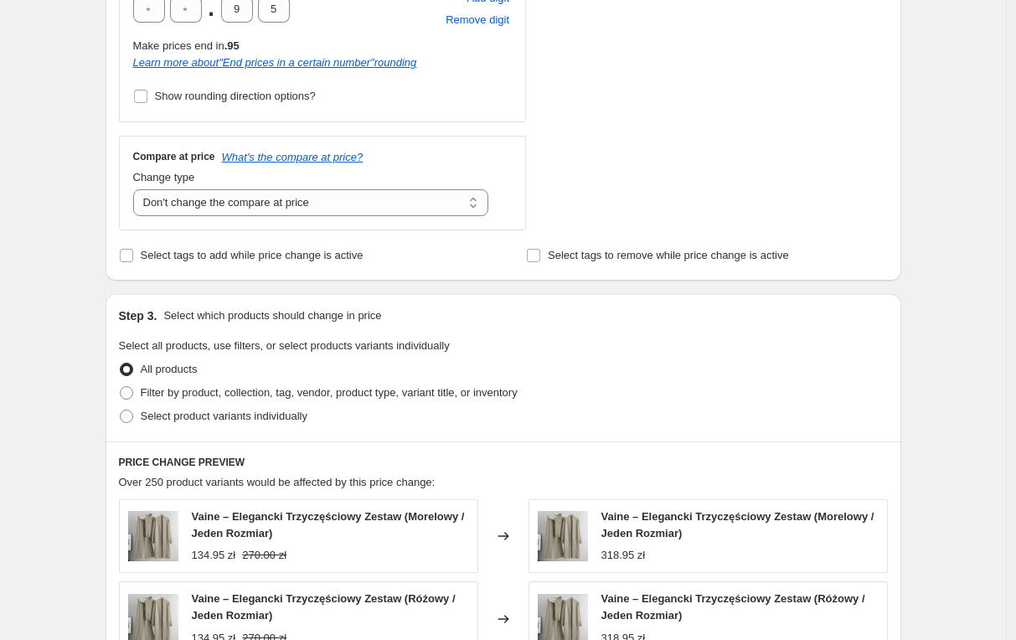
scroll to position [587, 0]
click at [234, 202] on select "Change the compare at price to the current price (sale) Change the compare at p…" at bounding box center [311, 202] width 356 height 27
click at [137, 189] on select "Change the compare at price to the current price (sale) Change the compare at p…" at bounding box center [311, 202] width 356 height 27
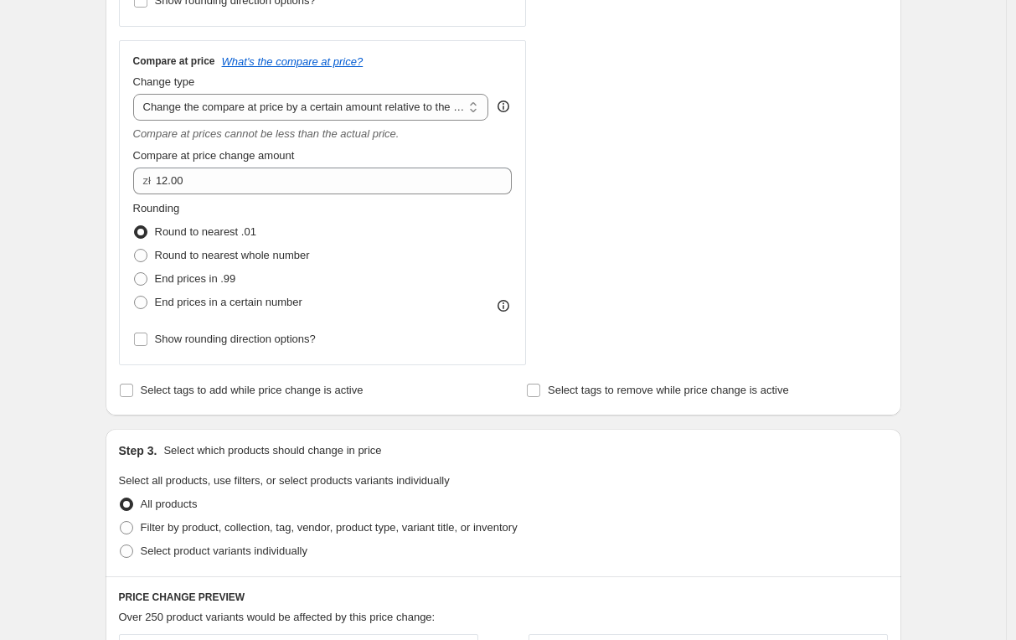
scroll to position [754, 0]
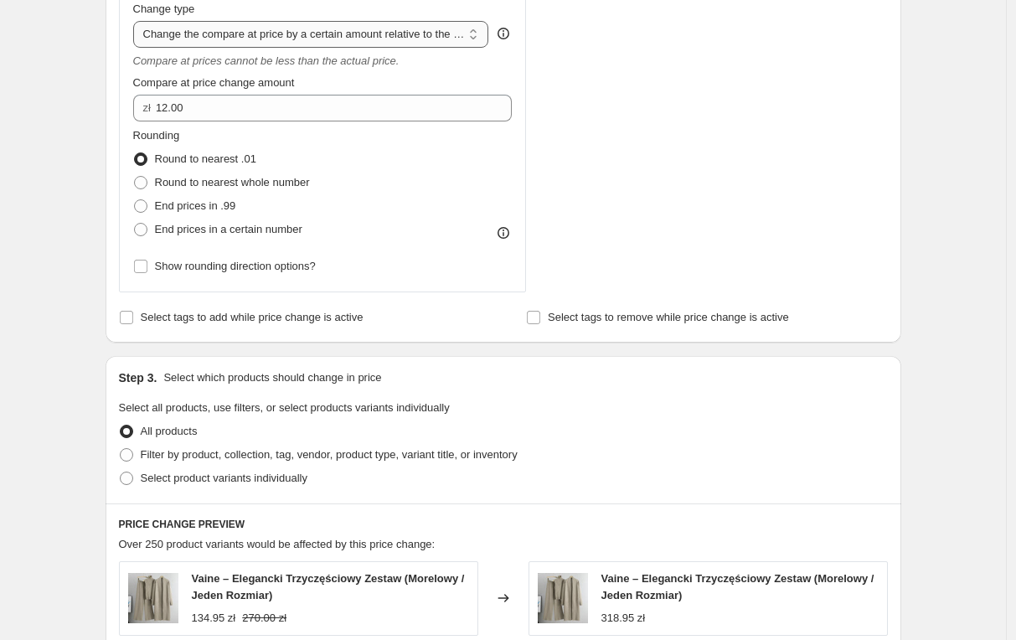
click at [276, 41] on select "Change the compare at price to the current price (sale) Change the compare at p…" at bounding box center [311, 34] width 356 height 27
click at [137, 21] on select "Change the compare at price to the current price (sale) Change the compare at p…" at bounding box center [311, 34] width 356 height 27
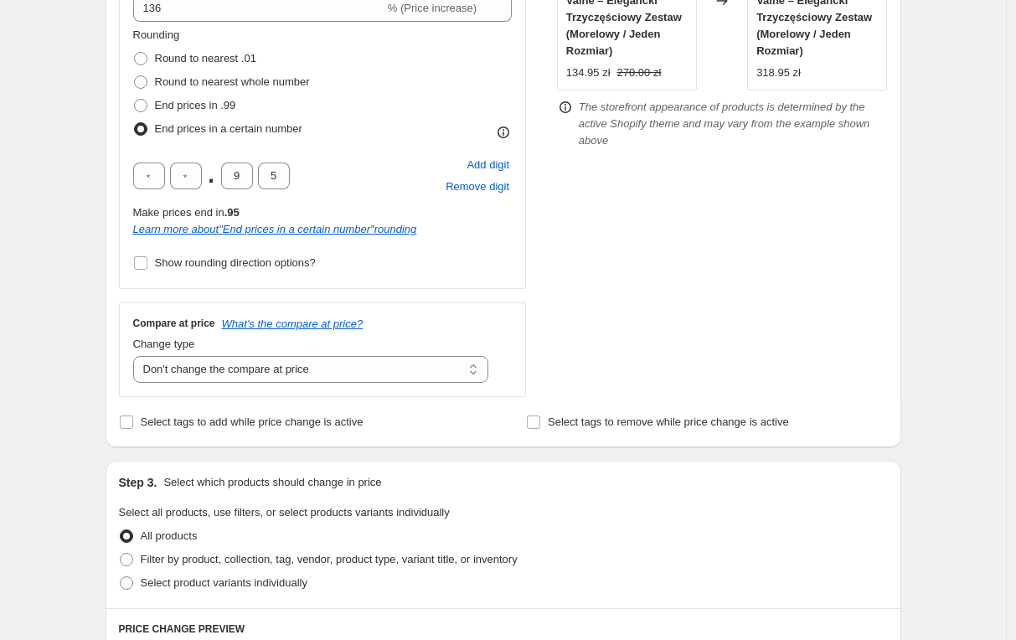
scroll to position [335, 0]
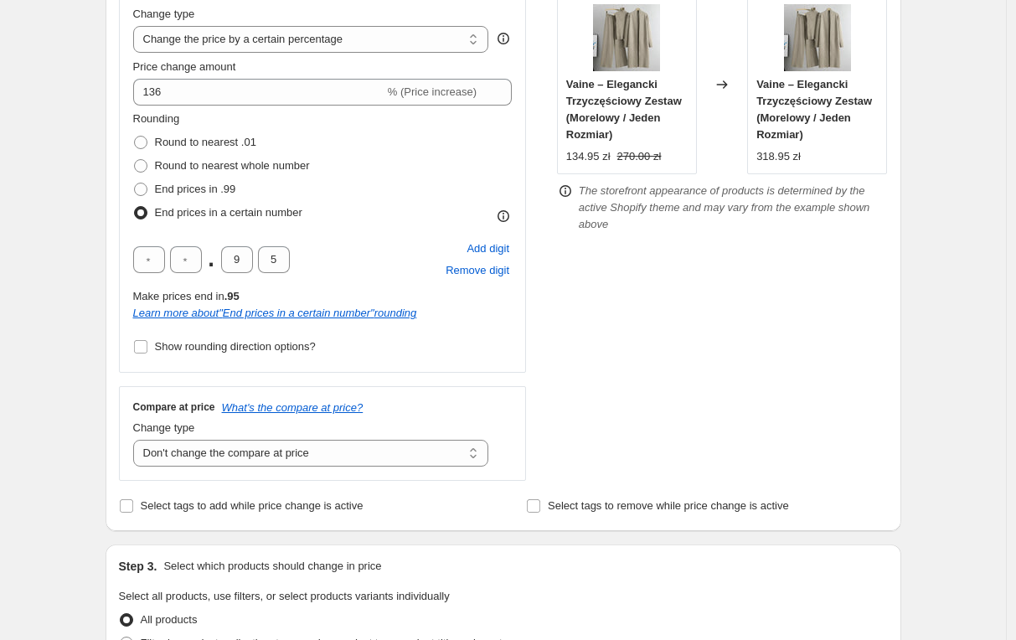
click at [602, 320] on div "STOREFRONT EXAMPLE Vaine – Elegancki Trzyczęściowy Zestaw (Morelowy / Jeden Roz…" at bounding box center [722, 227] width 331 height 508
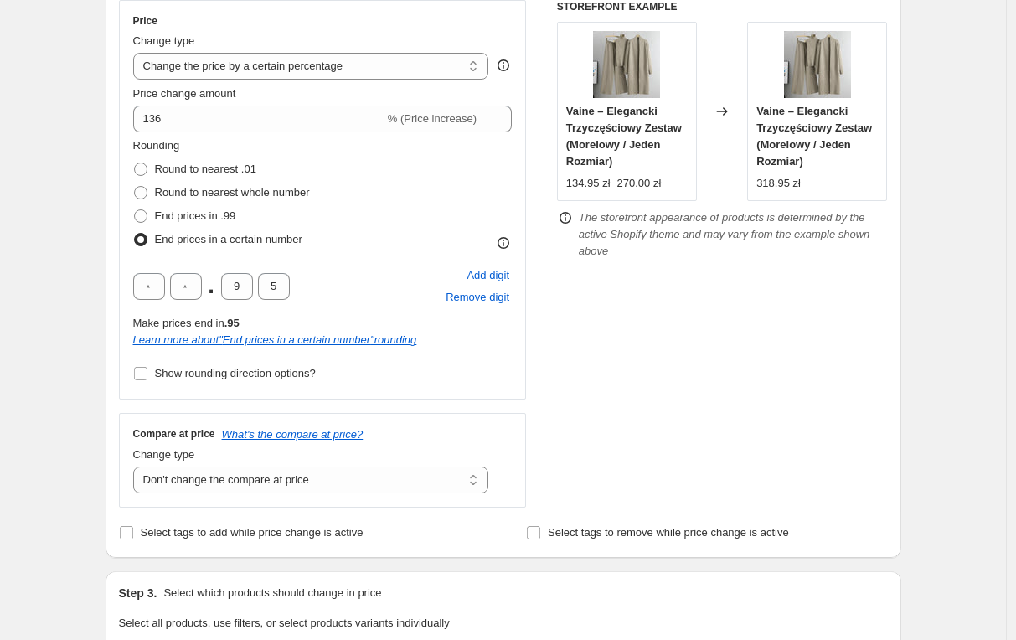
scroll to position [419, 0]
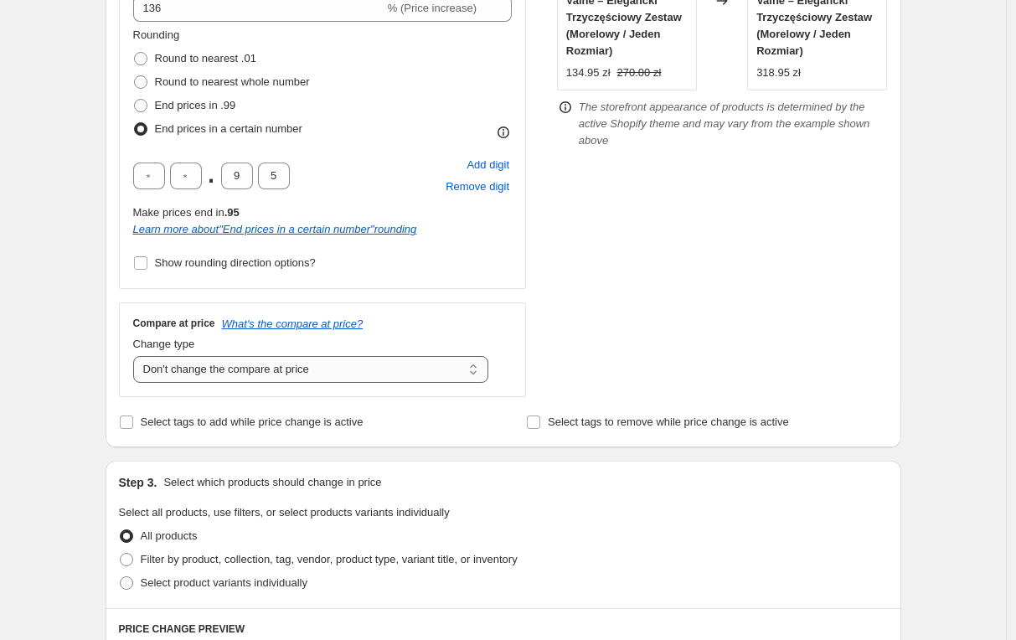
click at [348, 375] on select "Change the compare at price to the current price (sale) Change the compare at p…" at bounding box center [311, 369] width 356 height 27
select select "pp"
click at [137, 356] on select "Change the compare at price to the current price (sale) Change the compare at p…" at bounding box center [311, 369] width 356 height 27
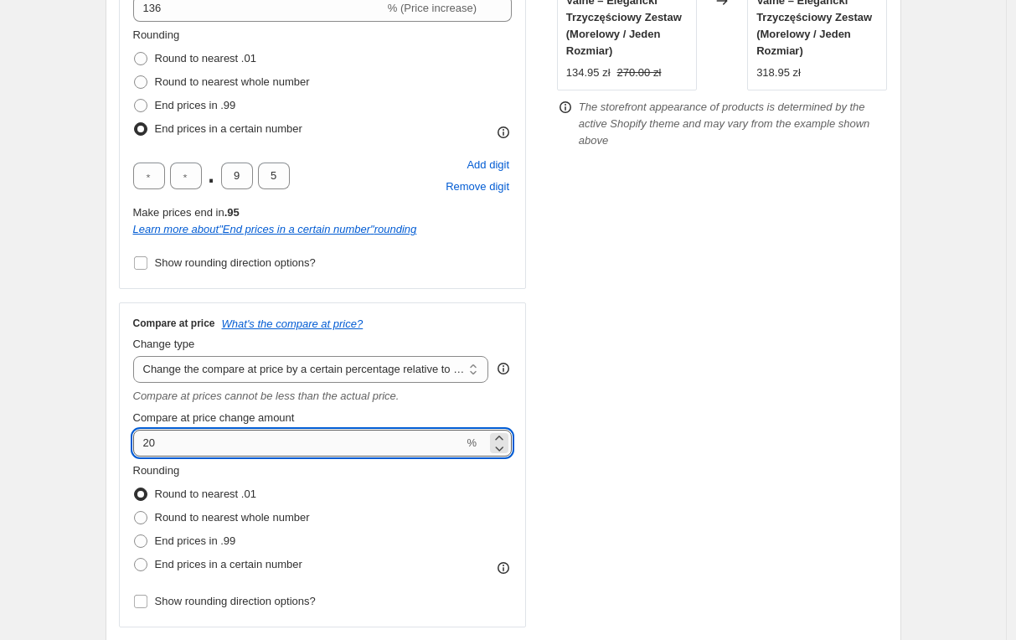
click at [265, 452] on input "20" at bounding box center [298, 443] width 331 height 27
drag, startPoint x: 182, startPoint y: 438, endPoint x: 125, endPoint y: 440, distance: 57.0
click at [125, 440] on div "Compare at price What's the compare at price? Change type Change the compare at…" at bounding box center [323, 464] width 408 height 325
type input "50"
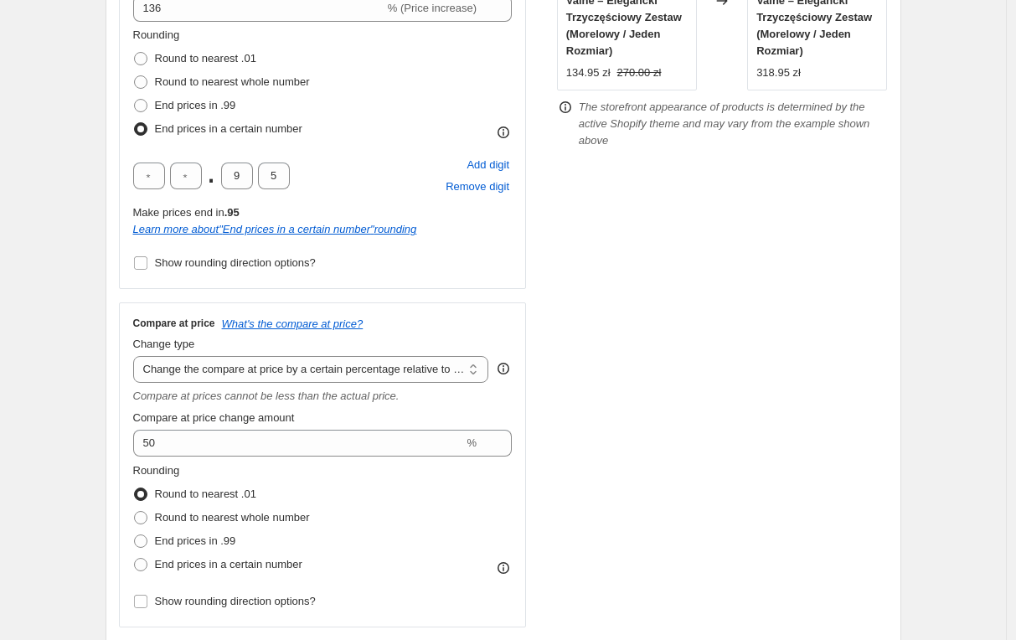
click at [121, 440] on div "Step 2. Select how the prices should change Use bulk price change rules Set pro…" at bounding box center [504, 220] width 796 height 916
click at [98, 426] on div "Step 1. Optionally give your price change job a title (eg "March 30% off sale o…" at bounding box center [496, 569] width 809 height 1877
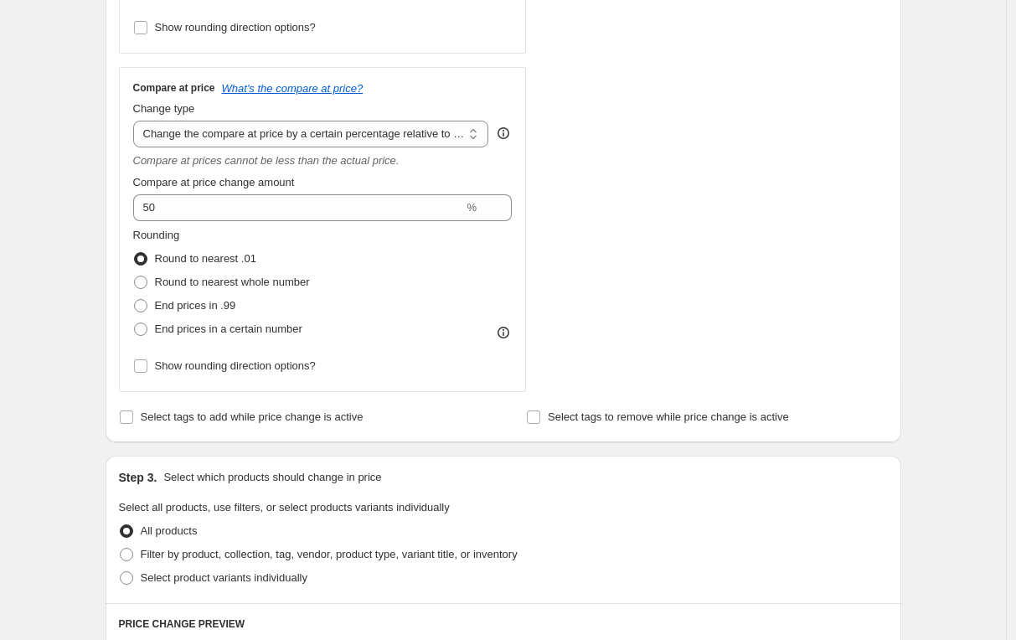
scroll to position [670, 0]
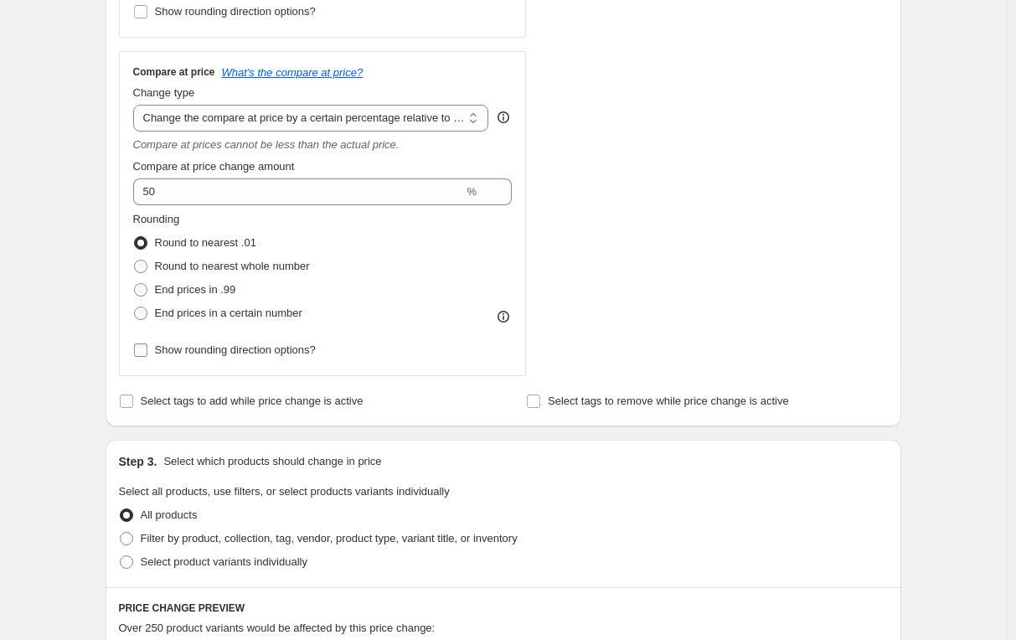
click at [216, 348] on span "Show rounding direction options?" at bounding box center [235, 350] width 161 height 13
click at [147, 348] on input "Show rounding direction options?" at bounding box center [140, 350] width 13 height 13
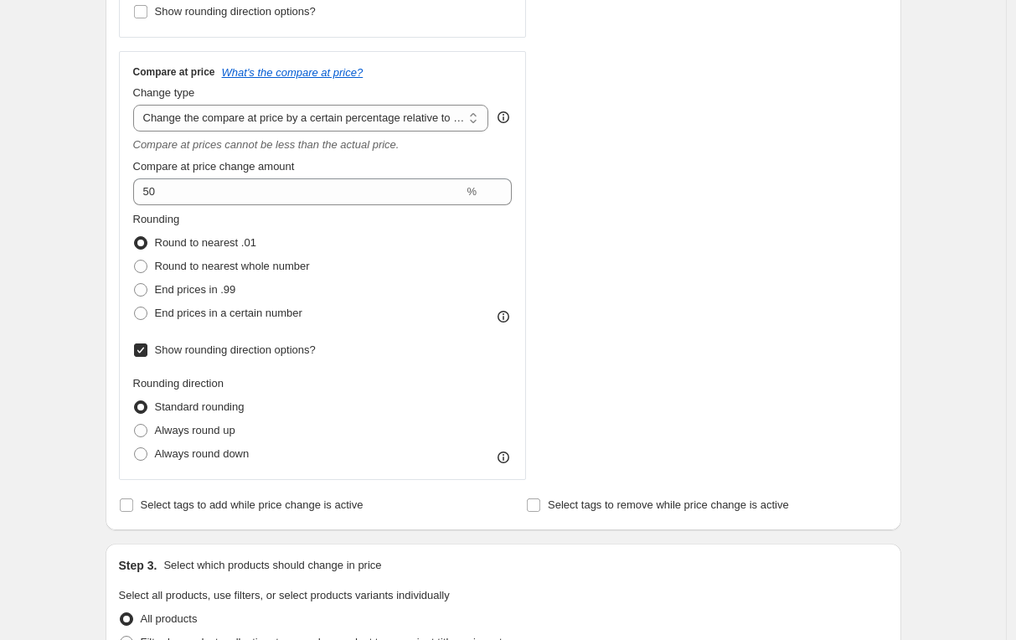
click at [216, 348] on span "Show rounding direction options?" at bounding box center [235, 350] width 161 height 13
click at [147, 348] on input "Show rounding direction options?" at bounding box center [140, 350] width 13 height 13
checkbox input "false"
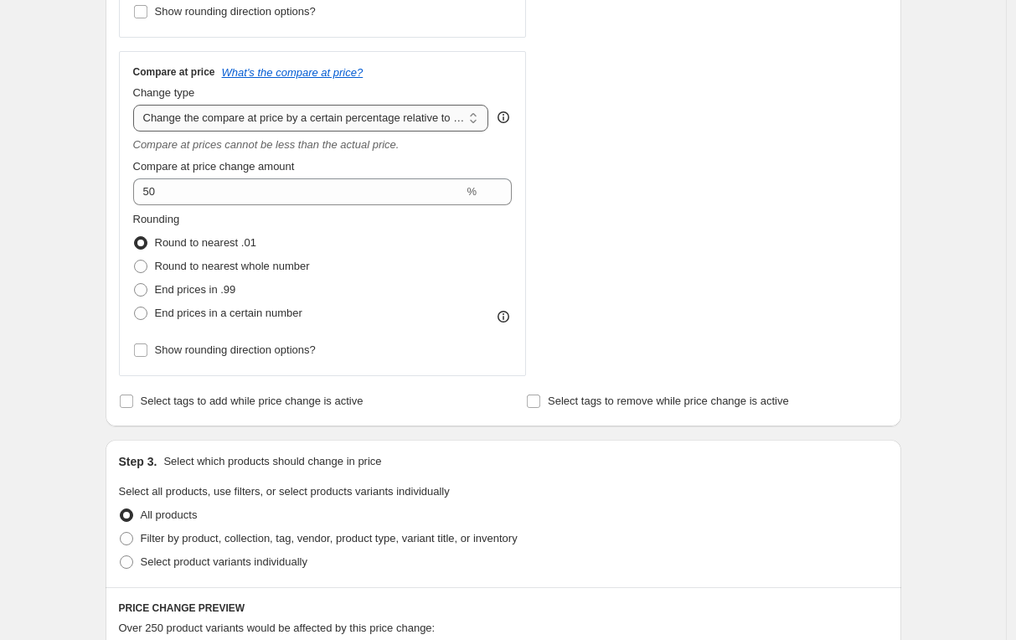
drag, startPoint x: 302, startPoint y: 116, endPoint x: 289, endPoint y: 131, distance: 20.2
click at [302, 116] on select "Change the compare at price to the current price (sale) Change the compare at p…" at bounding box center [311, 118] width 356 height 27
select select "no_change"
click at [137, 105] on select "Change the compare at price to the current price (sale) Change the compare at p…" at bounding box center [311, 118] width 356 height 27
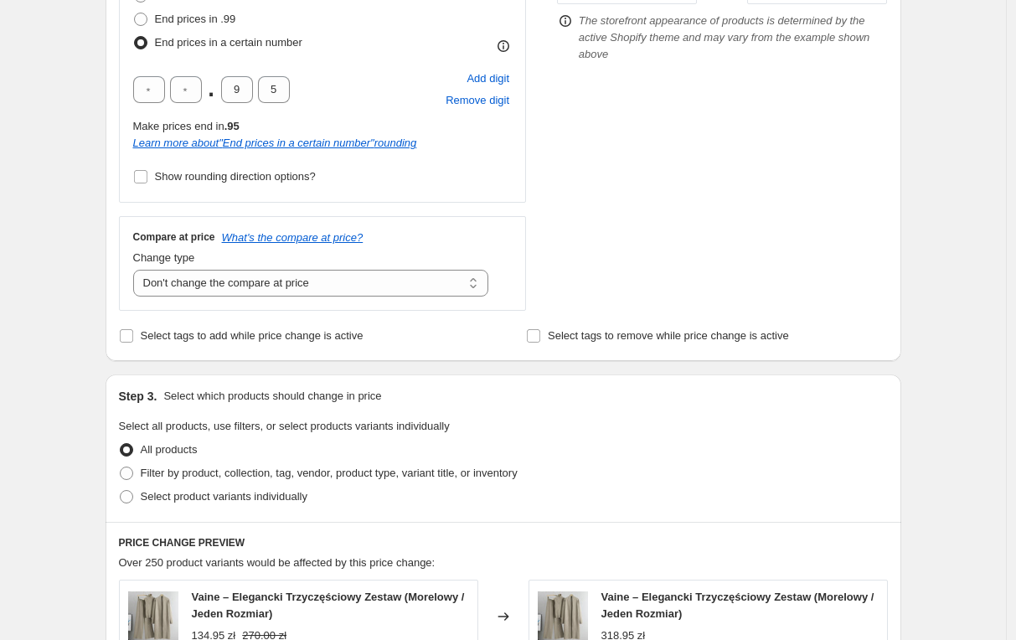
scroll to position [251, 0]
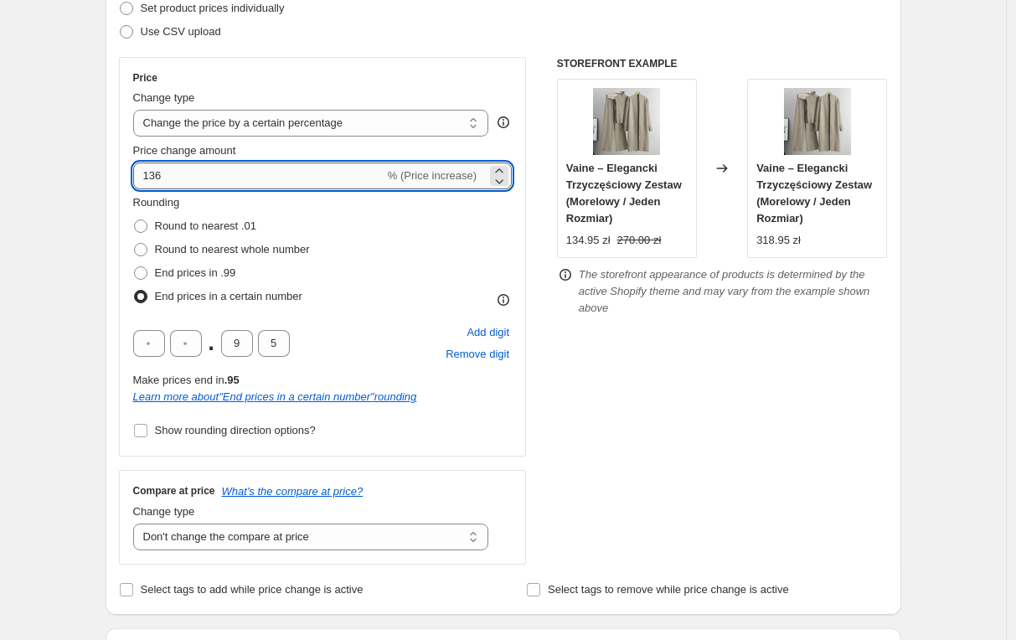
click at [208, 186] on input "136" at bounding box center [258, 176] width 251 height 27
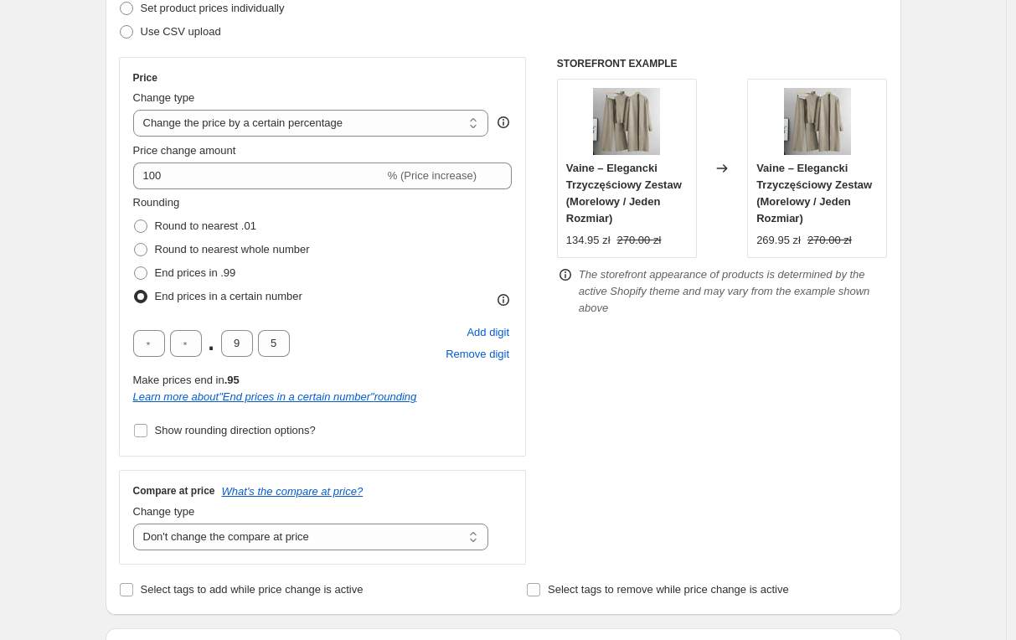
click at [107, 202] on div "Step 1. Optionally give your price change job a title (eg "March 30% off sale o…" at bounding box center [496, 622] width 809 height 1646
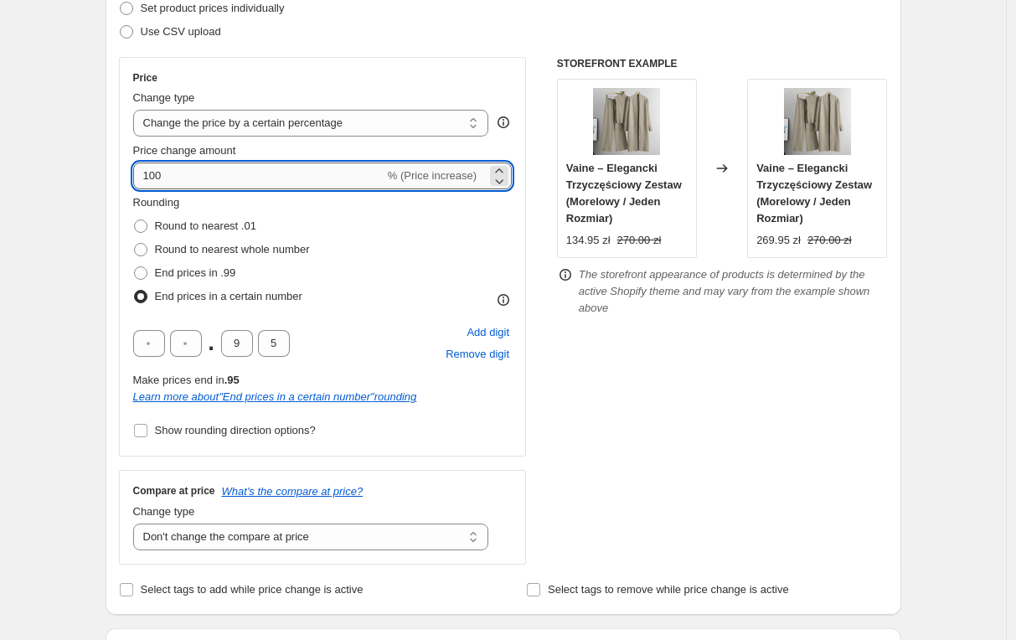
click at [175, 188] on input "100" at bounding box center [258, 176] width 251 height 27
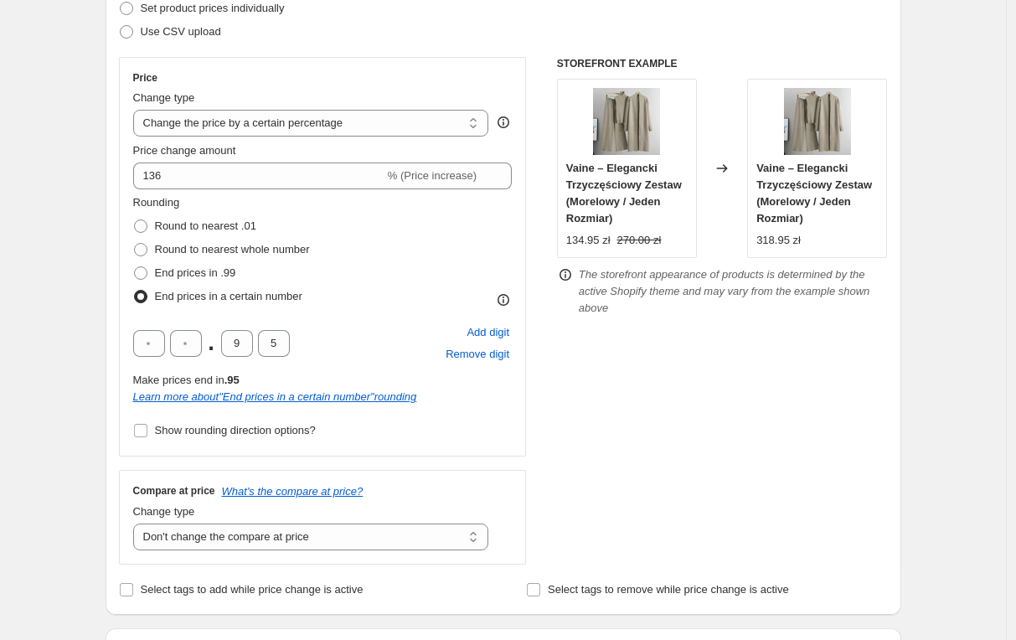
click at [99, 204] on div "Step 1. Optionally give your price change job a title (eg "March 30% off sale o…" at bounding box center [496, 622] width 809 height 1646
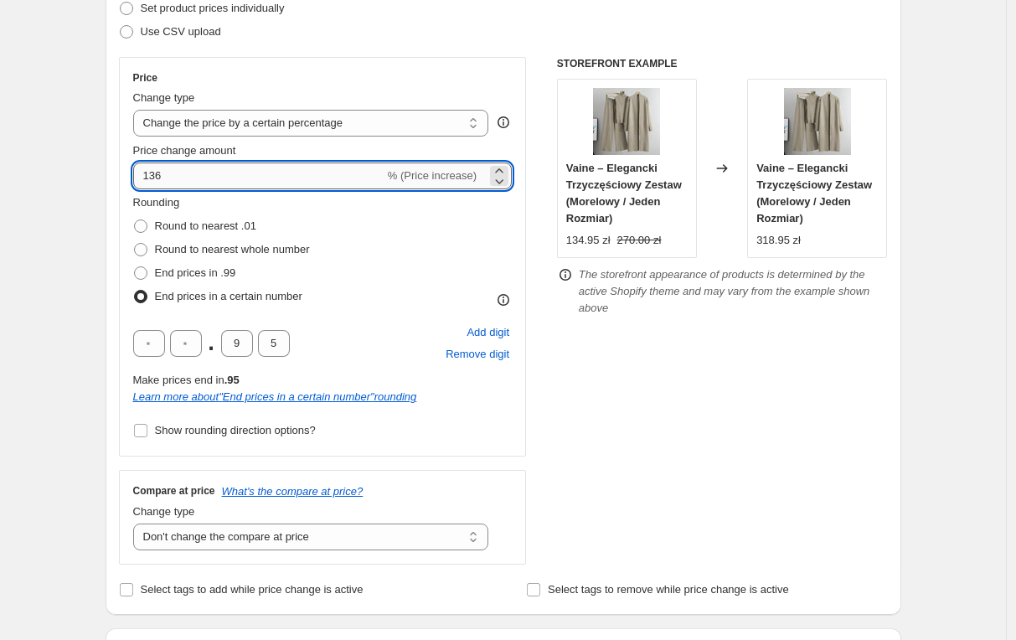
drag, startPoint x: 153, startPoint y: 182, endPoint x: 184, endPoint y: 178, distance: 31.2
click at [184, 178] on input "136" at bounding box center [258, 176] width 251 height 27
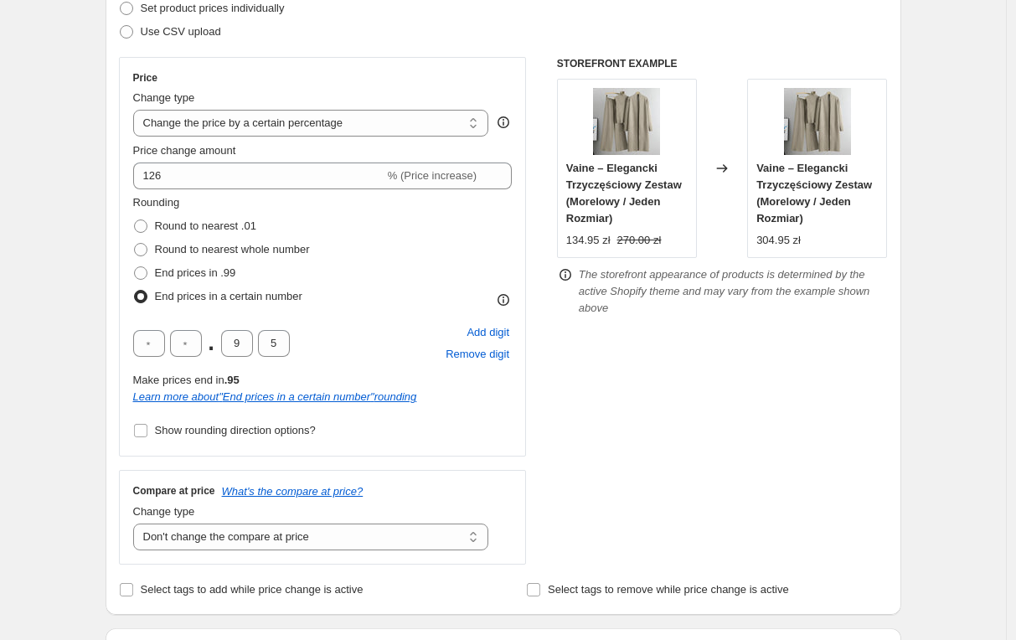
click at [105, 200] on div "Step 1. Optionally give your price change job a title (eg "March 30% off sale o…" at bounding box center [496, 622] width 809 height 1646
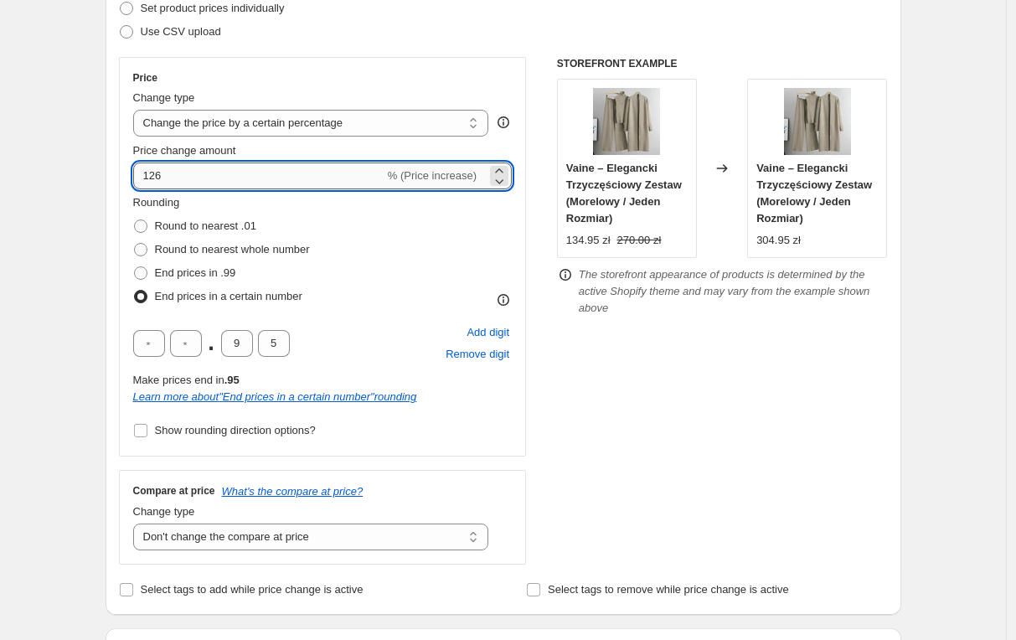
drag, startPoint x: 153, startPoint y: 178, endPoint x: 180, endPoint y: 178, distance: 26.8
click at [180, 178] on input "126" at bounding box center [258, 176] width 251 height 27
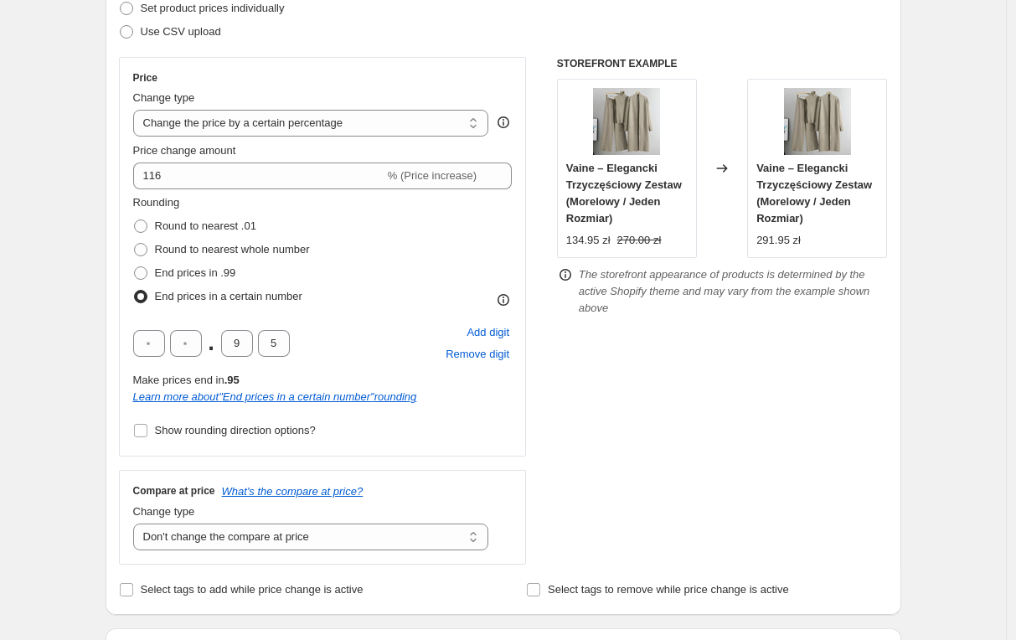
click at [77, 180] on div "Create new price change job. This page is ready Create new price change job Dra…" at bounding box center [503, 648] width 1006 height 1799
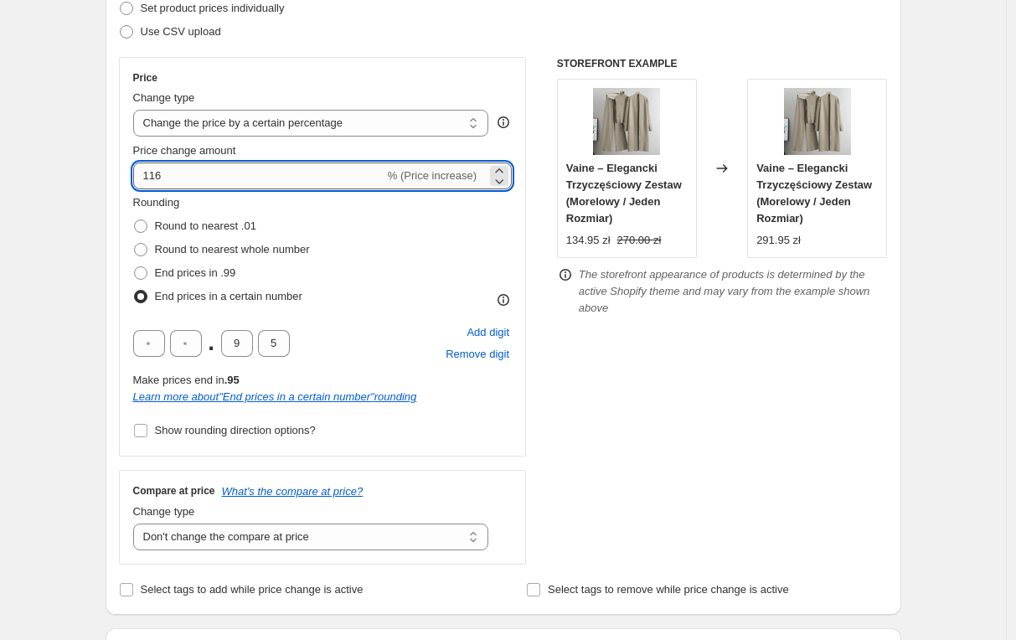
drag, startPoint x: 152, startPoint y: 174, endPoint x: 186, endPoint y: 174, distance: 33.5
click at [186, 174] on input "116" at bounding box center [258, 176] width 251 height 27
type input "106"
click at [69, 227] on div "Create new price change job. This page is ready Create new price change job Dra…" at bounding box center [503, 648] width 1006 height 1799
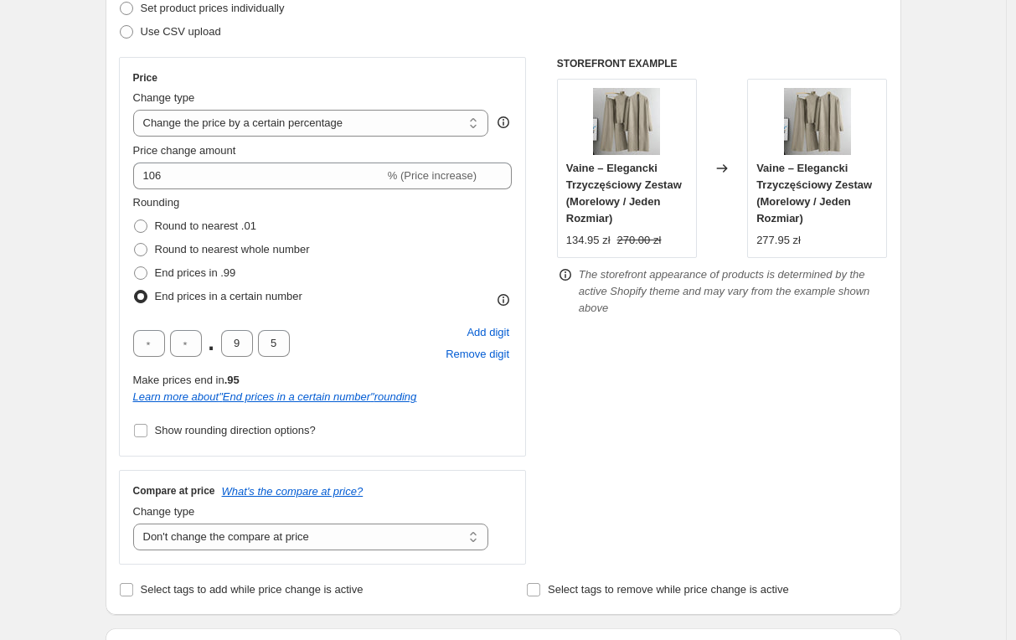
click at [79, 225] on div "Create new price change job. This page is ready Create new price change job Dra…" at bounding box center [503, 648] width 1006 height 1799
click at [84, 220] on div "Create new price change job. This page is ready Create new price change job Dra…" at bounding box center [503, 648] width 1006 height 1799
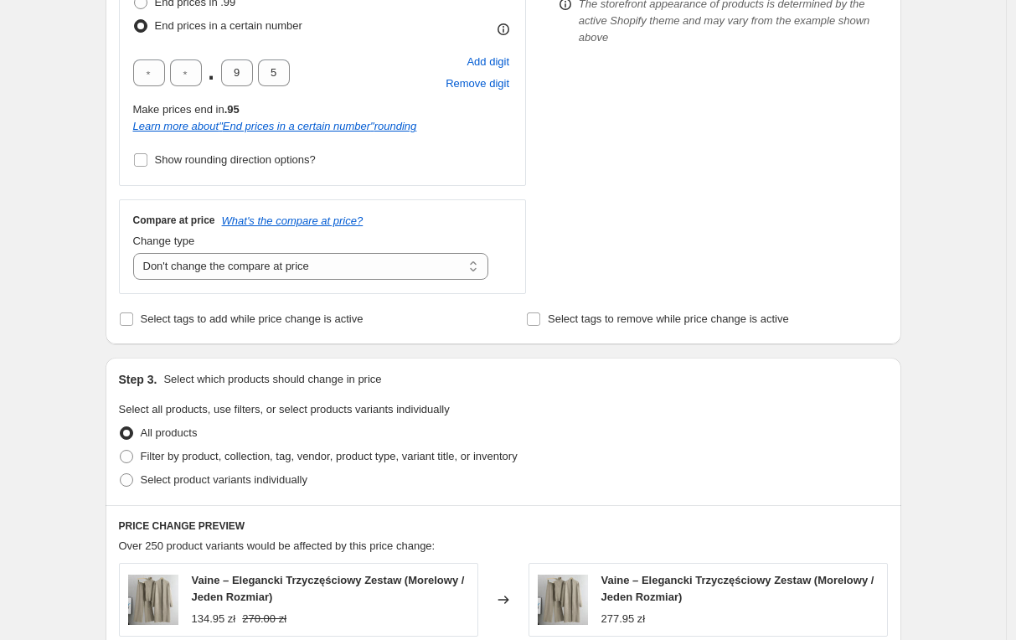
scroll to position [670, 0]
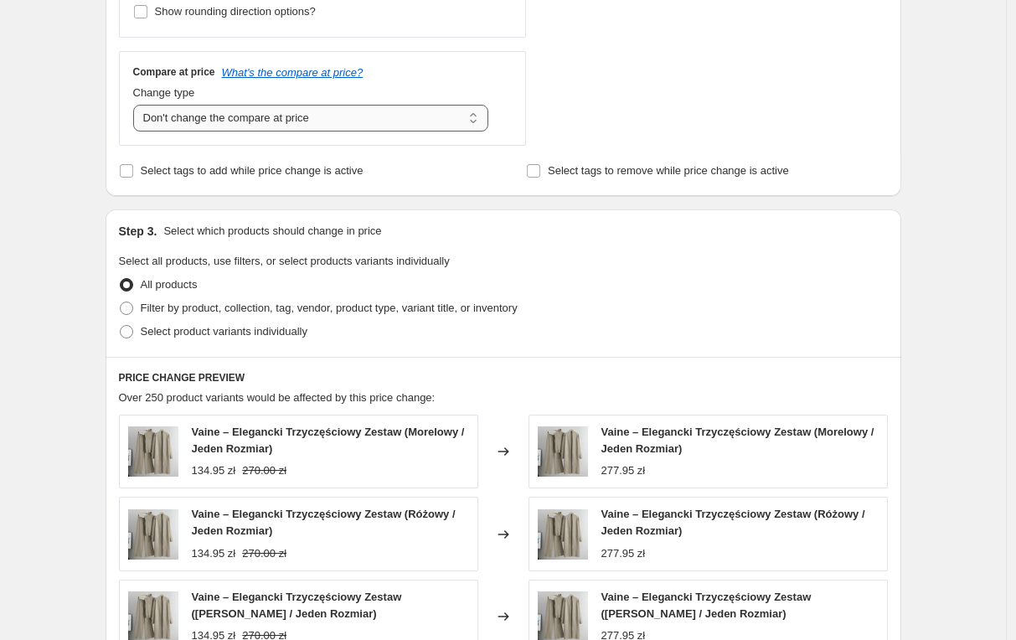
click at [221, 122] on select "Change the compare at price to the current price (sale) Change the compare at p…" at bounding box center [311, 118] width 356 height 27
click at [137, 105] on select "Change the compare at price to the current price (sale) Change the compare at p…" at bounding box center [311, 118] width 356 height 27
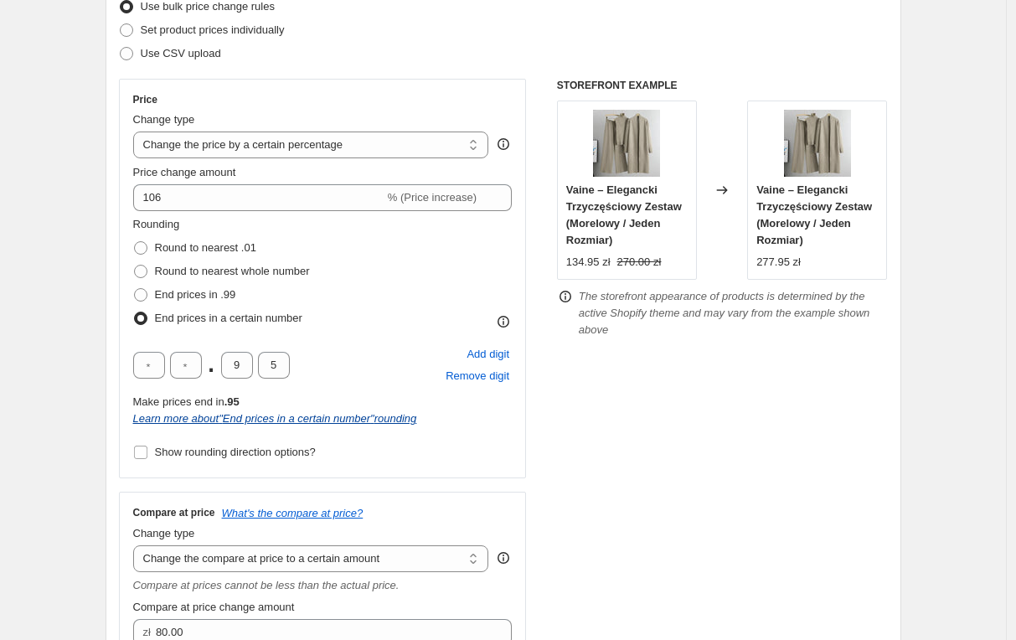
scroll to position [503, 0]
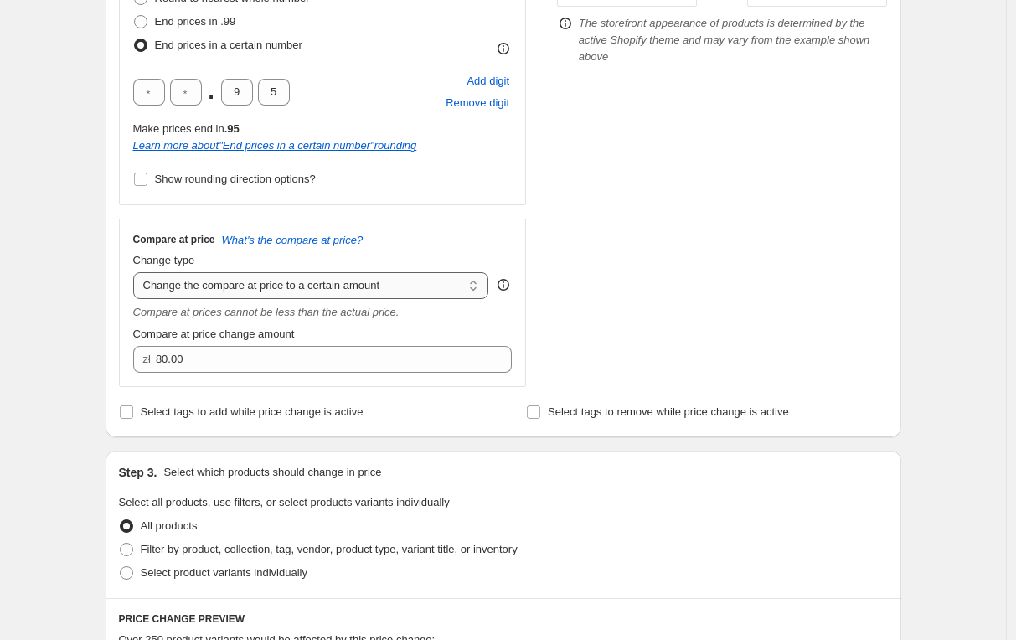
click at [227, 278] on select "Change the compare at price to the current price (sale) Change the compare at p…" at bounding box center [311, 285] width 356 height 27
select select "no_change"
click at [137, 272] on select "Change the compare at price to the current price (sale) Change the compare at p…" at bounding box center [311, 285] width 356 height 27
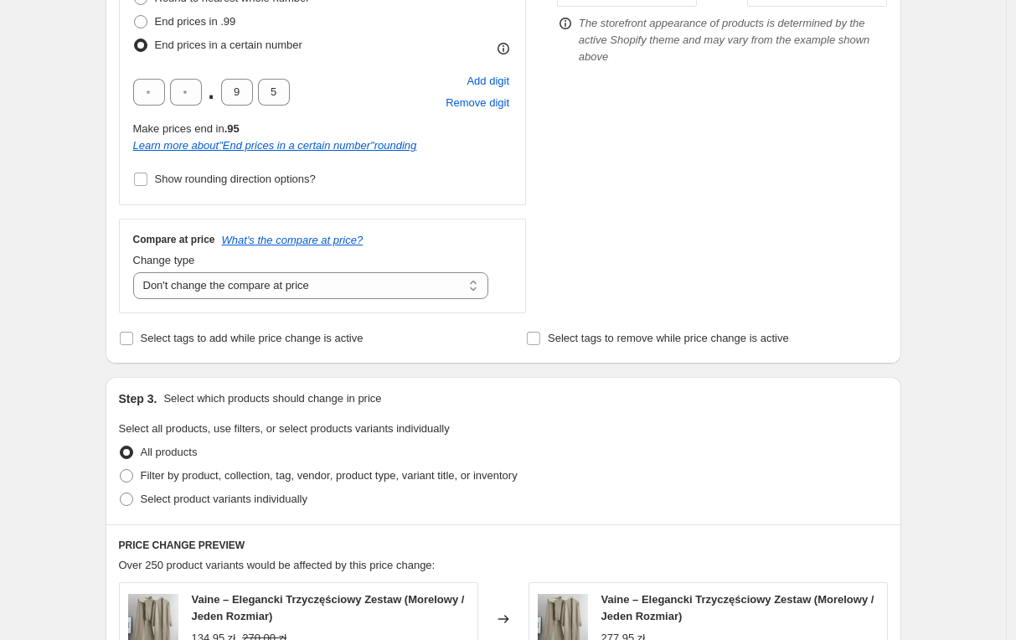
click at [116, 226] on div "Step 2. Select how the prices should change Use bulk price change rules Set pro…" at bounding box center [504, 20] width 796 height 685
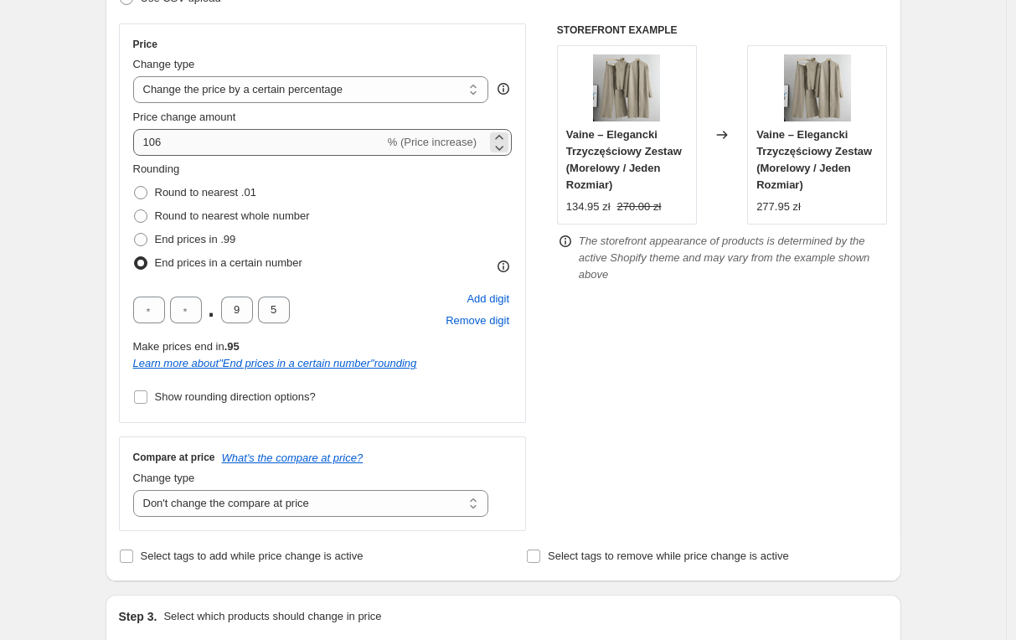
scroll to position [251, 0]
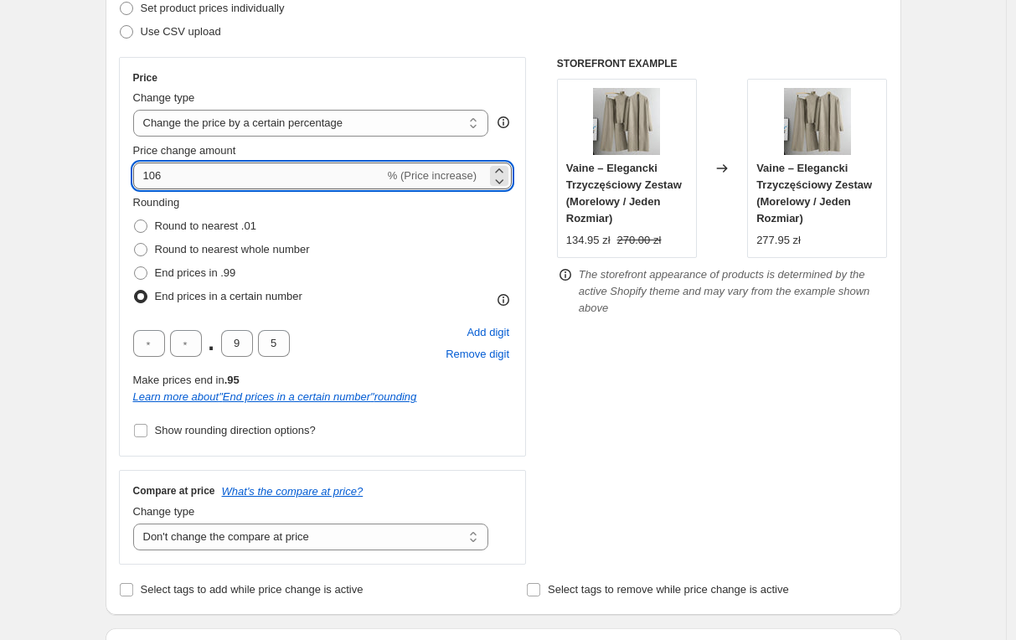
click at [204, 167] on input "106" at bounding box center [258, 176] width 251 height 27
drag, startPoint x: 154, startPoint y: 179, endPoint x: 185, endPoint y: 177, distance: 31.1
click at [185, 177] on input "106" at bounding box center [258, 176] width 251 height 27
type input "136"
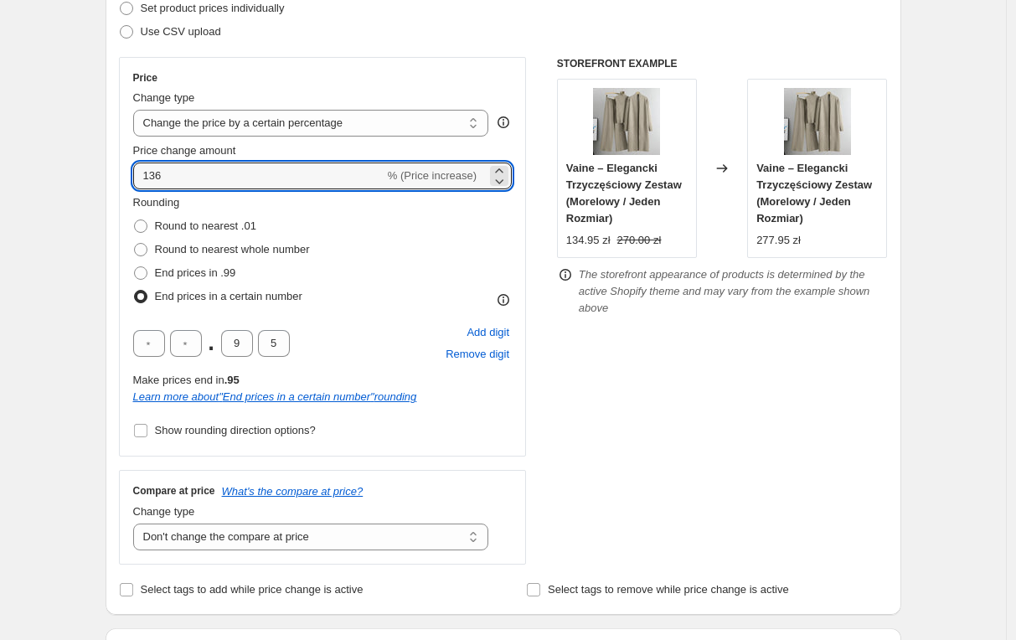
click at [62, 206] on div "Create new price change job. This page is ready Create new price change job Dra…" at bounding box center [503, 648] width 1006 height 1799
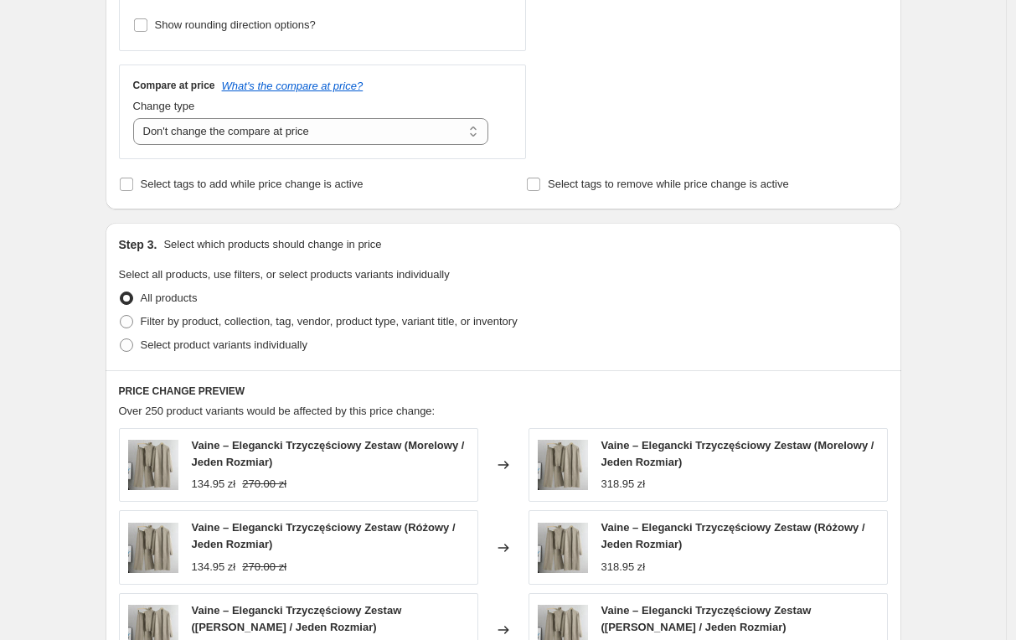
scroll to position [670, 0]
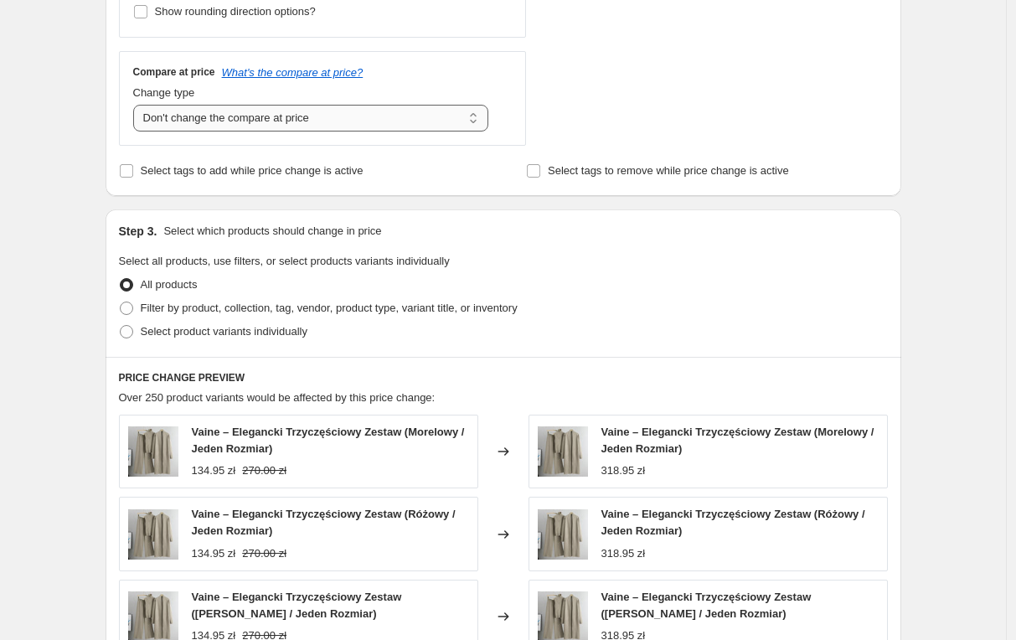
click at [204, 117] on select "Change the compare at price to the current price (sale) Change the compare at p…" at bounding box center [311, 118] width 356 height 27
select select "pp"
click at [137, 105] on select "Change the compare at price to the current price (sale) Change the compare at p…" at bounding box center [311, 118] width 356 height 27
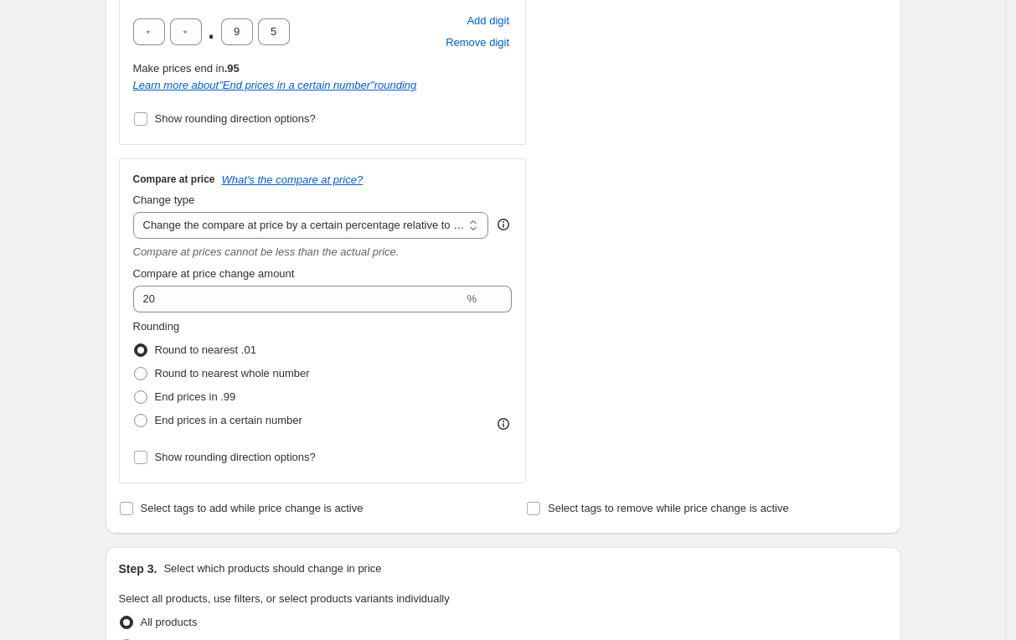
scroll to position [587, 0]
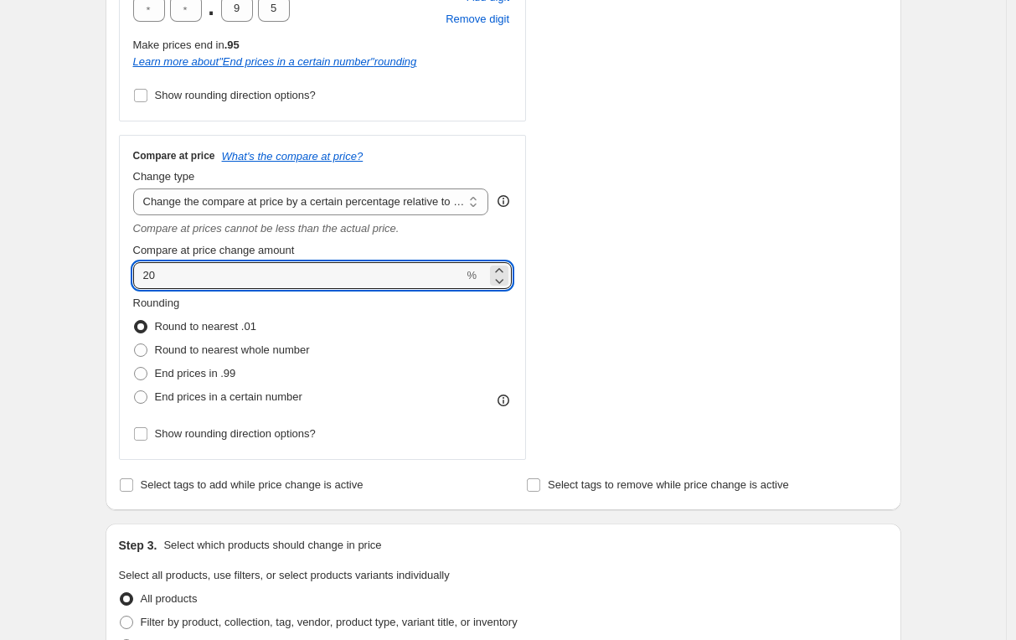
drag, startPoint x: 199, startPoint y: 273, endPoint x: 133, endPoint y: 279, distance: 65.6
click at [133, 279] on div "Compare at price What's the compare at price? Change type Change the compare at…" at bounding box center [323, 297] width 408 height 325
type input "50"
click at [73, 242] on div "Create new price change job. This page is ready Create new price change job Dra…" at bounding box center [503, 427] width 1006 height 2029
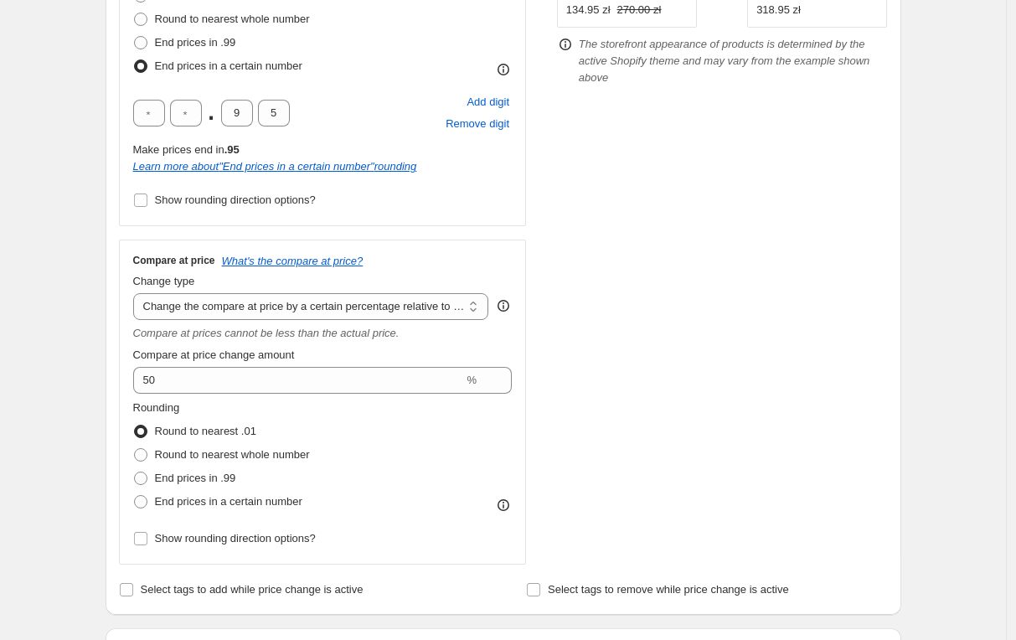
scroll to position [468, 0]
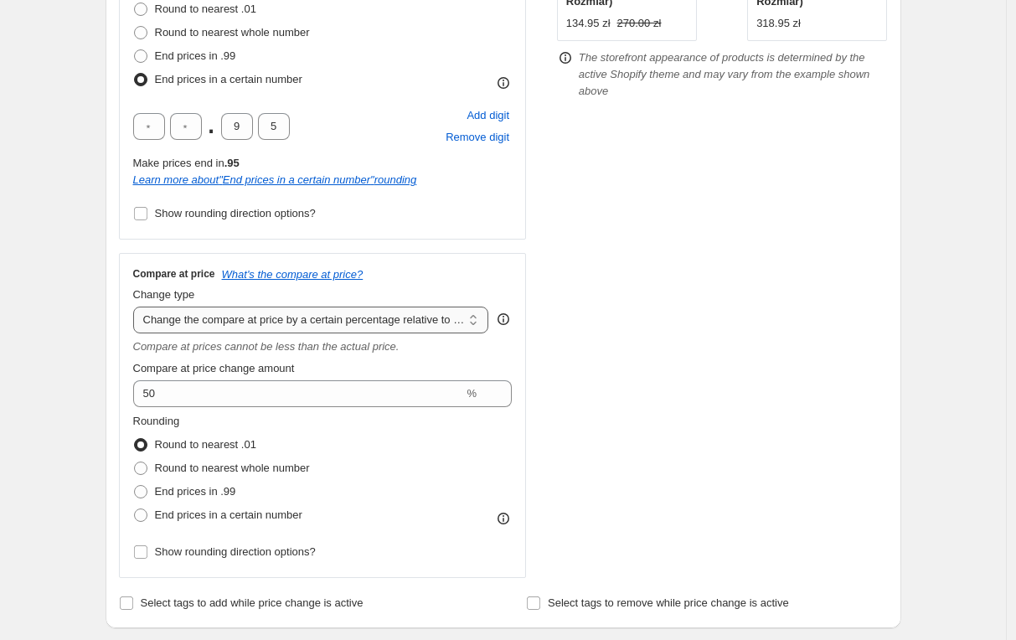
click at [246, 331] on select "Change the compare at price to the current price (sale) Change the compare at p…" at bounding box center [311, 320] width 356 height 27
select select "no_change"
click at [137, 307] on select "Change the compare at price to the current price (sale) Change the compare at p…" at bounding box center [311, 320] width 356 height 27
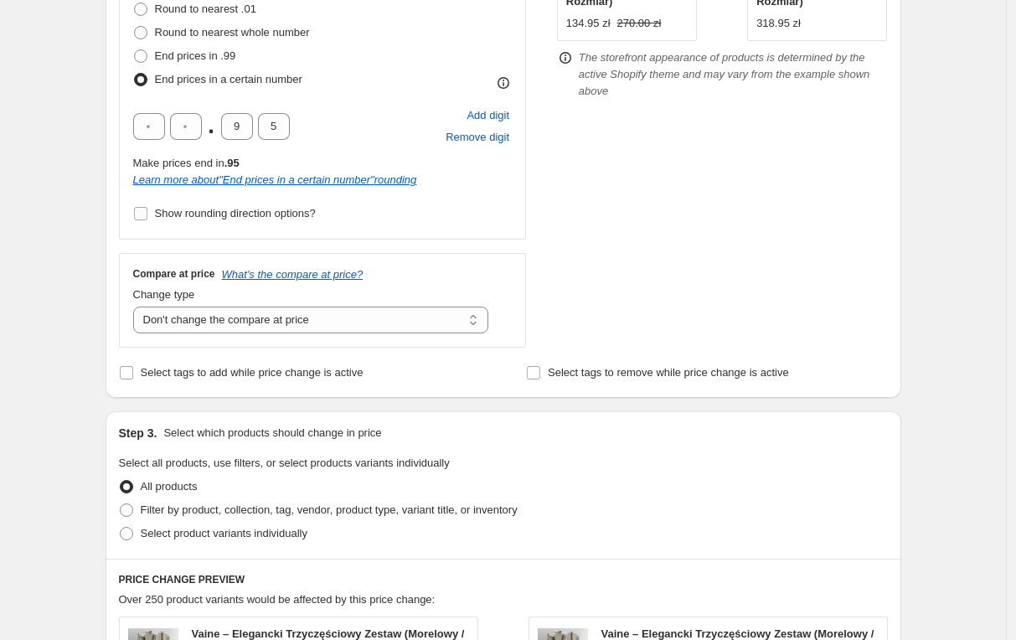
click at [566, 293] on div "STOREFRONT EXAMPLE Vaine – Elegancki Trzyczęściowy Zestaw (Morelowy / Jeden Roz…" at bounding box center [722, 94] width 331 height 508
click at [341, 321] on select "Change the compare at price to the current price (sale) Change the compare at p…" at bounding box center [311, 320] width 356 height 27
click at [137, 307] on select "Change the compare at price to the current price (sale) Change the compare at p…" at bounding box center [311, 320] width 356 height 27
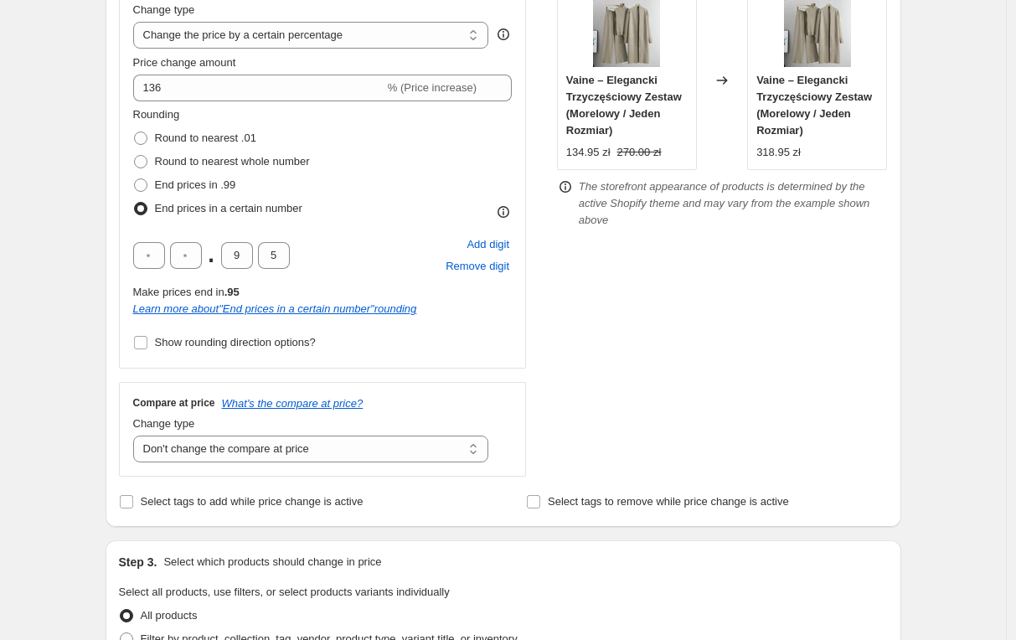
scroll to position [301, 0]
